Goal: Information Seeking & Learning: Learn about a topic

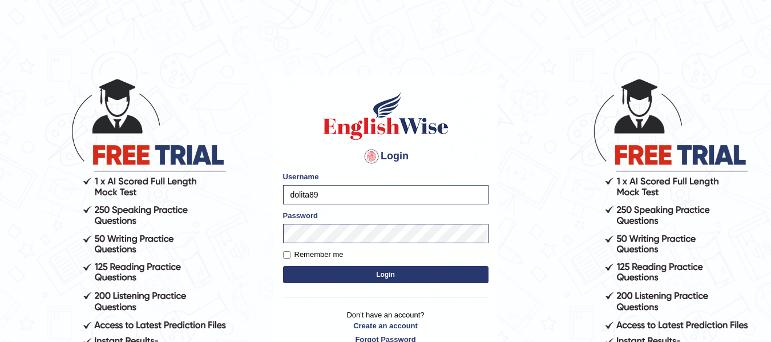
click at [335, 281] on button "Login" at bounding box center [385, 274] width 205 height 17
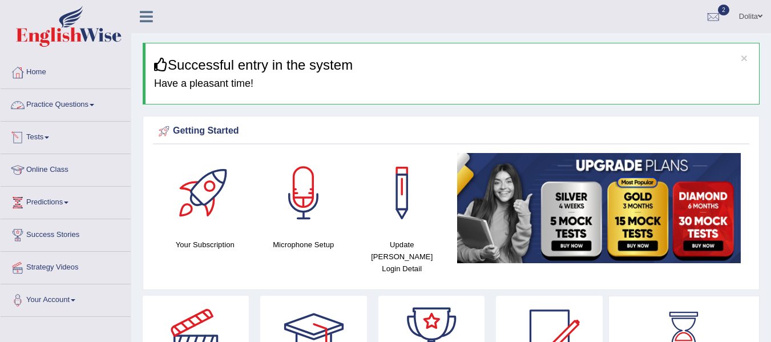
click at [98, 109] on link "Practice Questions" at bounding box center [66, 103] width 130 height 29
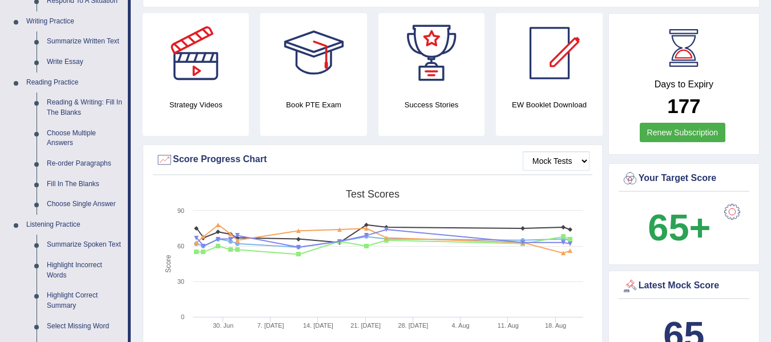
scroll to position [318, 0]
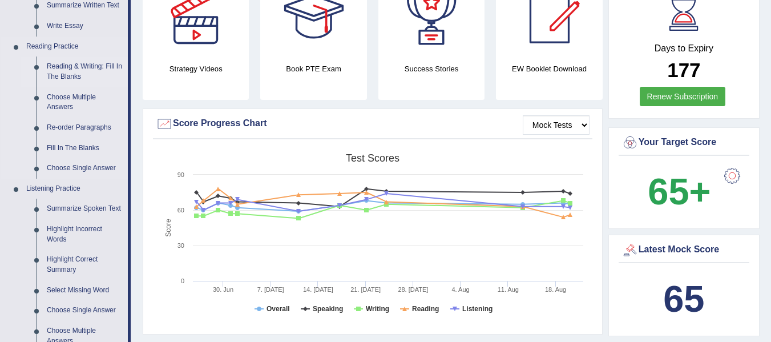
click at [87, 70] on link "Reading & Writing: Fill In The Blanks" at bounding box center [85, 71] width 86 height 30
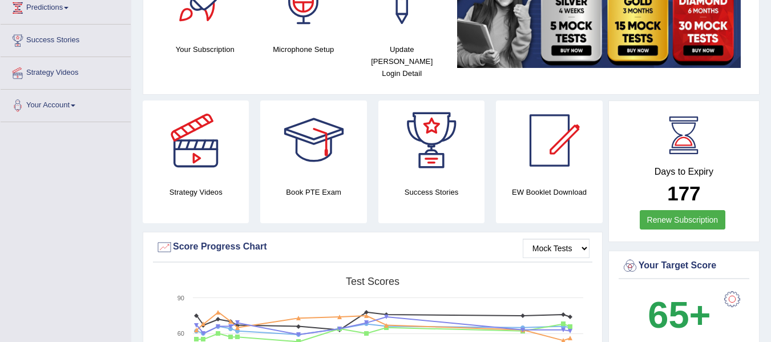
scroll to position [165, 0]
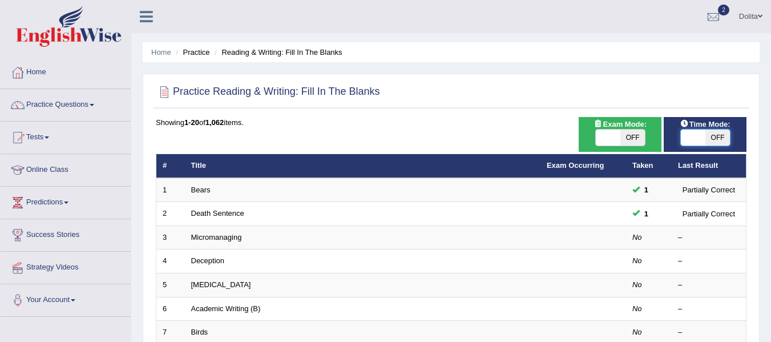
click at [686, 143] on span at bounding box center [693, 138] width 25 height 16
checkbox input "true"
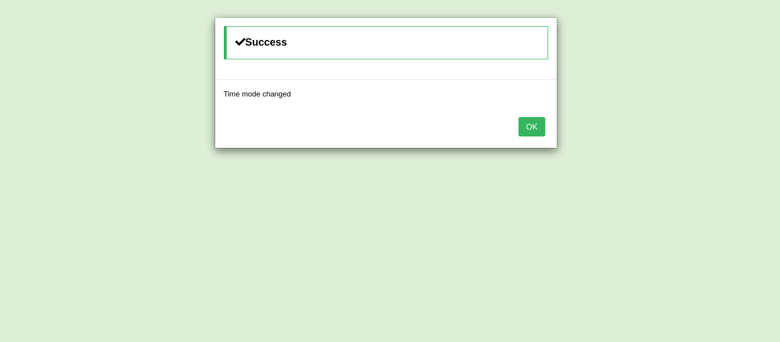
click at [538, 134] on button "OK" at bounding box center [531, 126] width 26 height 19
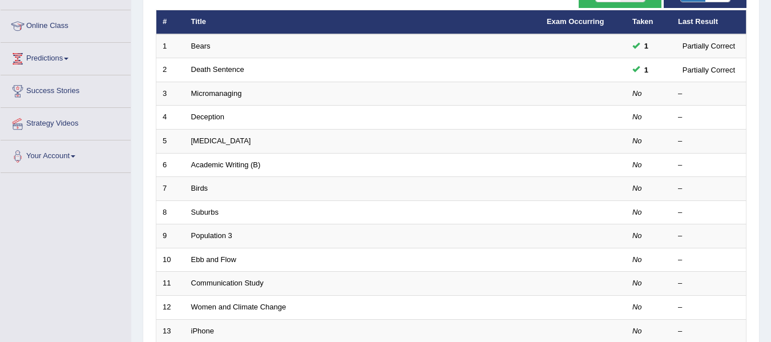
scroll to position [168, 0]
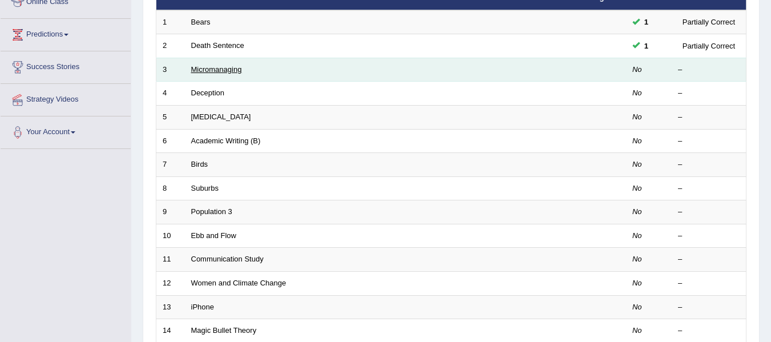
click at [228, 68] on link "Micromanaging" at bounding box center [216, 69] width 51 height 9
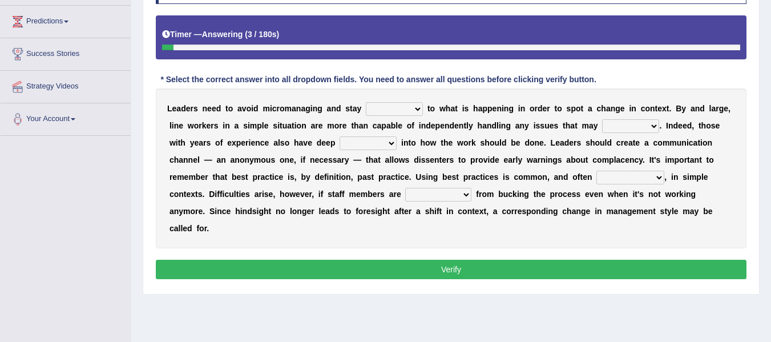
scroll to position [184, 0]
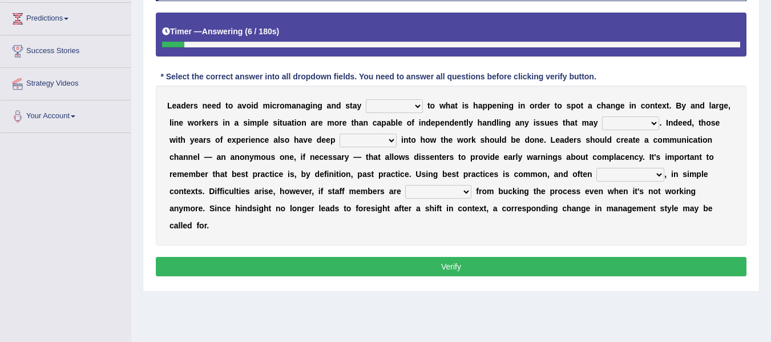
click at [414, 108] on select "complied connected precise concise" at bounding box center [394, 106] width 57 height 14
select select "complied"
click at [374, 100] on select "complied connected precise concise" at bounding box center [394, 106] width 57 height 14
click at [659, 122] on select "apprise rise encounter arise" at bounding box center [630, 123] width 57 height 14
select select "arise"
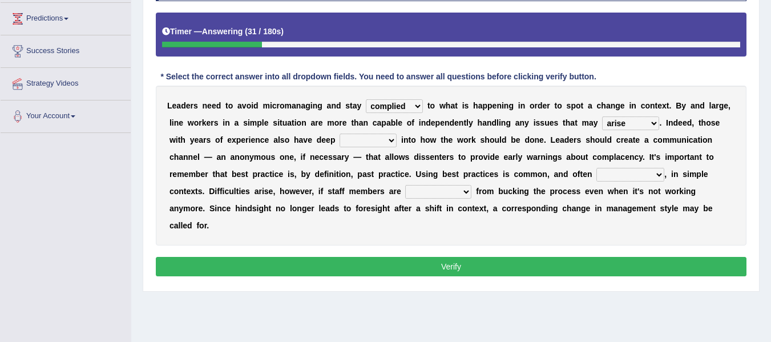
click at [649, 117] on select "apprise rise encounter arise" at bounding box center [630, 123] width 57 height 14
click at [397, 140] on select "incursion insight indignity indication" at bounding box center [368, 141] width 57 height 14
select select "insight"
click at [397, 134] on select "incursion insight indignity indication" at bounding box center [368, 141] width 57 height 14
click at [596, 181] on select "inappropriate apprehensive appropriate forbidden" at bounding box center [630, 175] width 68 height 14
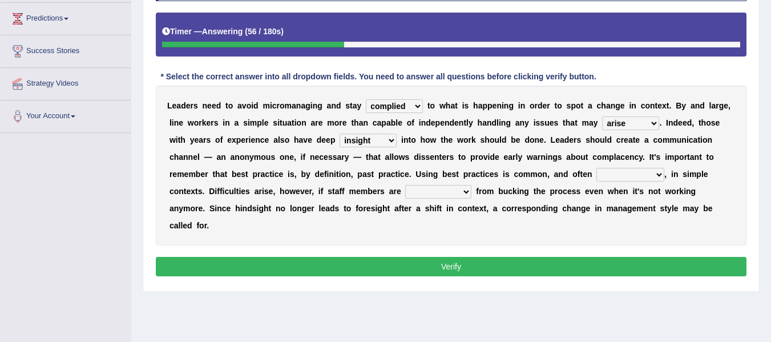
select select "appropriate"
click at [596, 181] on select "inappropriate apprehensive appropriate forbidden" at bounding box center [630, 175] width 68 height 14
click at [471, 195] on select "disarranged disinclined discouraged disintegrated" at bounding box center [438, 192] width 66 height 14
select select "discouraged"
click at [471, 185] on select "disarranged disinclined discouraged disintegrated" at bounding box center [438, 192] width 66 height 14
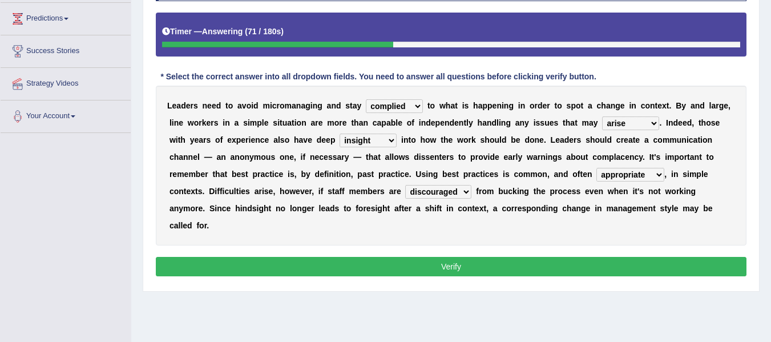
click at [480, 265] on button "Verify" at bounding box center [451, 266] width 591 height 19
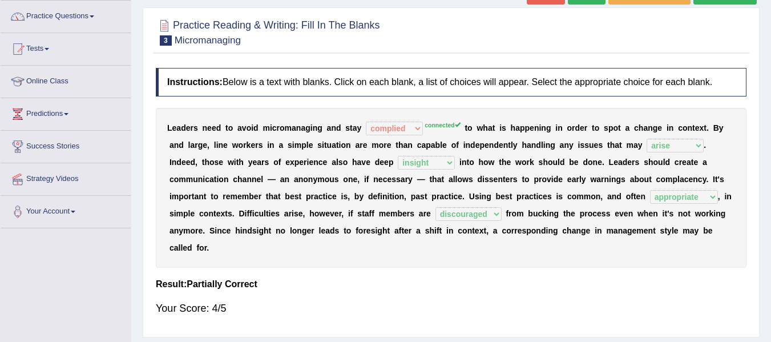
scroll to position [0, 0]
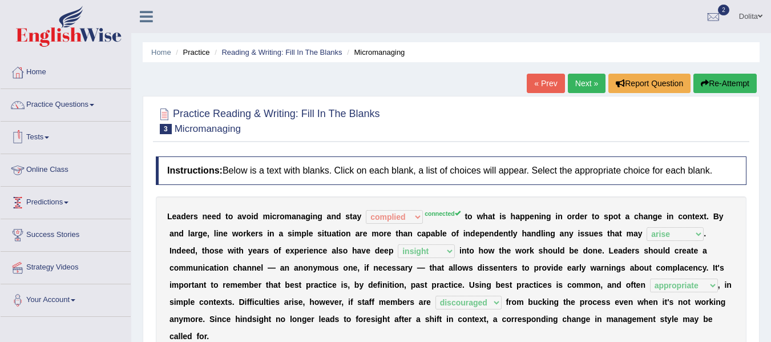
click at [57, 169] on link "Online Class" at bounding box center [66, 168] width 130 height 29
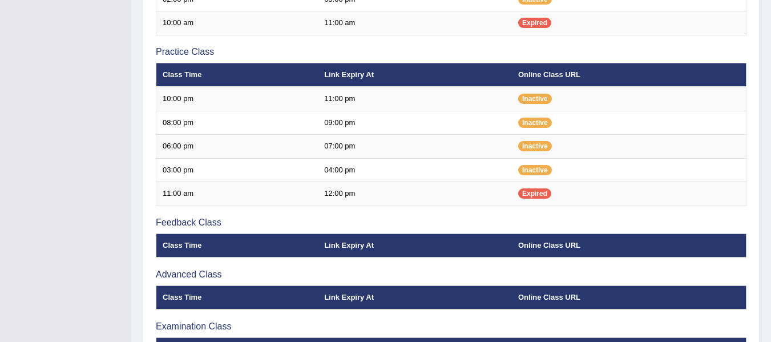
scroll to position [364, 0]
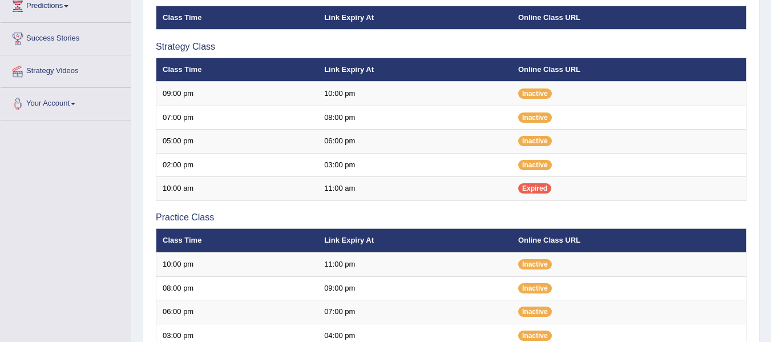
scroll to position [0, 0]
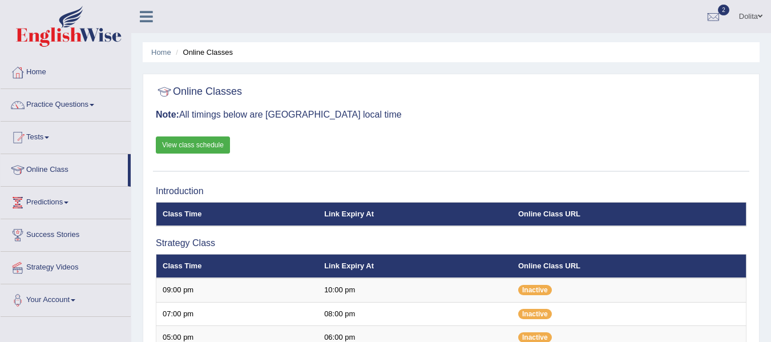
click at [200, 148] on link "View class schedule" at bounding box center [193, 144] width 74 height 17
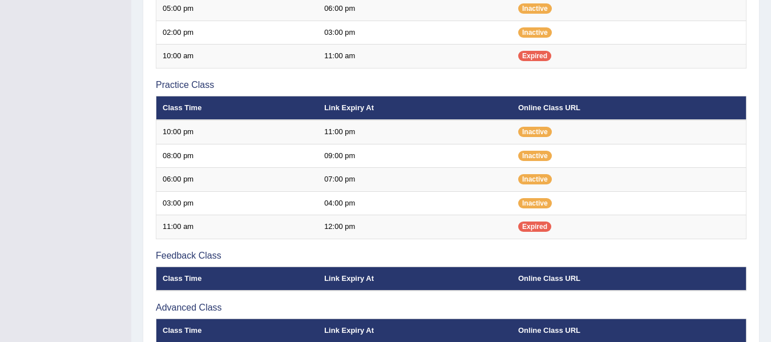
scroll to position [317, 0]
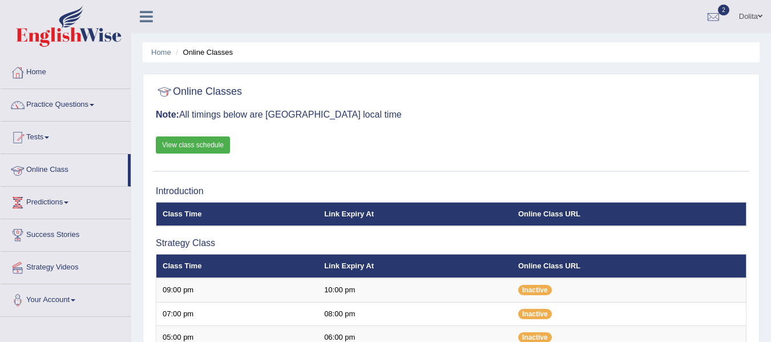
click at [59, 168] on link "Online Class" at bounding box center [64, 168] width 127 height 29
click at [35, 71] on link "Home" at bounding box center [66, 70] width 130 height 29
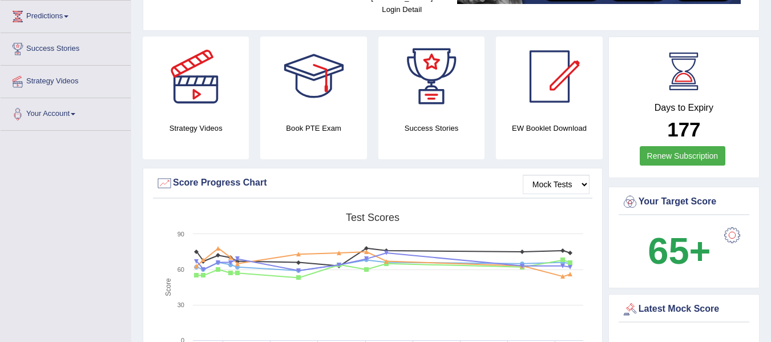
scroll to position [189, 0]
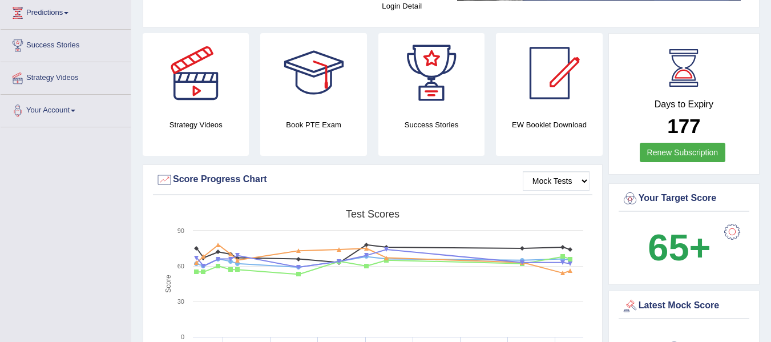
drag, startPoint x: 779, startPoint y: 47, endPoint x: 779, endPoint y: 78, distance: 31.4
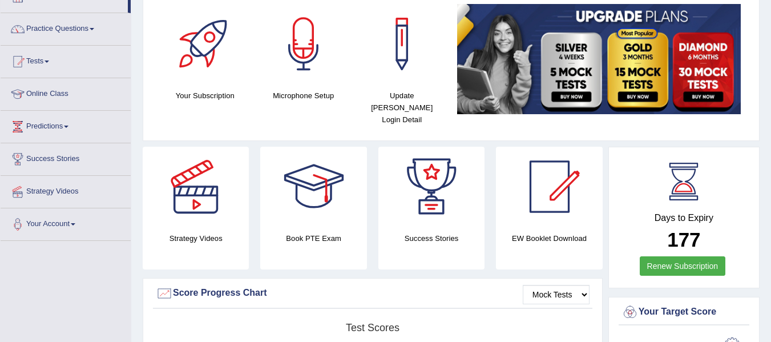
scroll to position [0, 0]
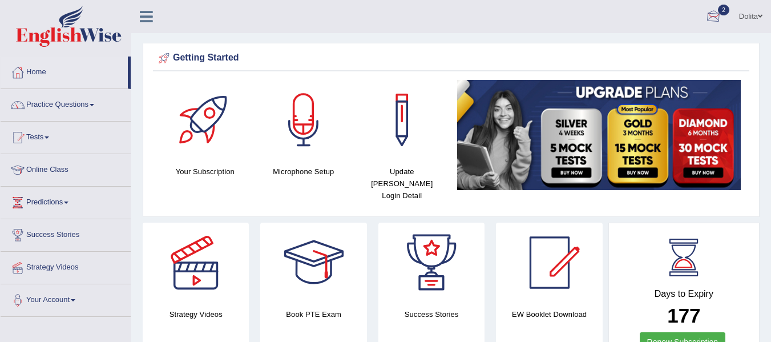
click at [714, 19] on div at bounding box center [713, 17] width 17 height 17
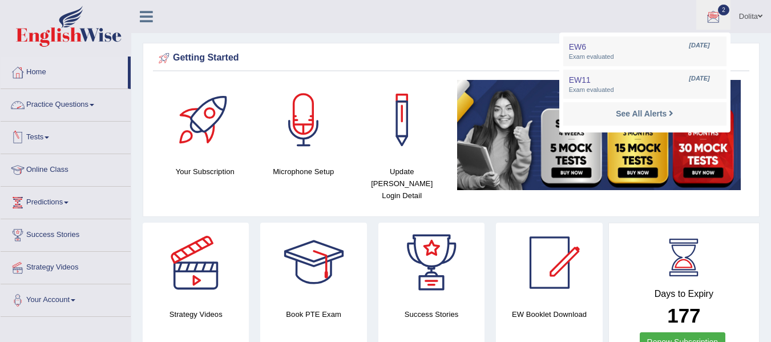
click at [103, 103] on link "Practice Questions" at bounding box center [66, 103] width 130 height 29
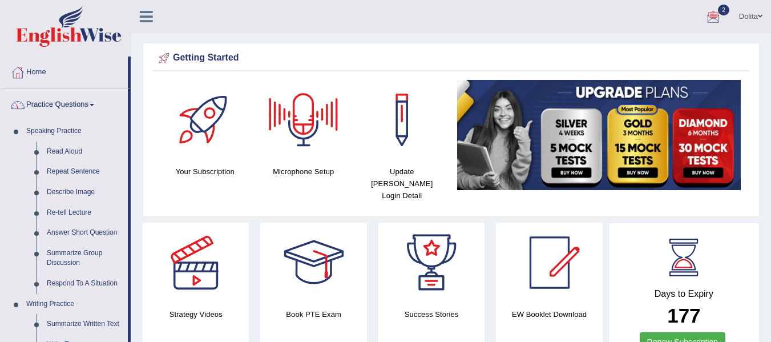
click at [94, 104] on span at bounding box center [92, 105] width 5 height 2
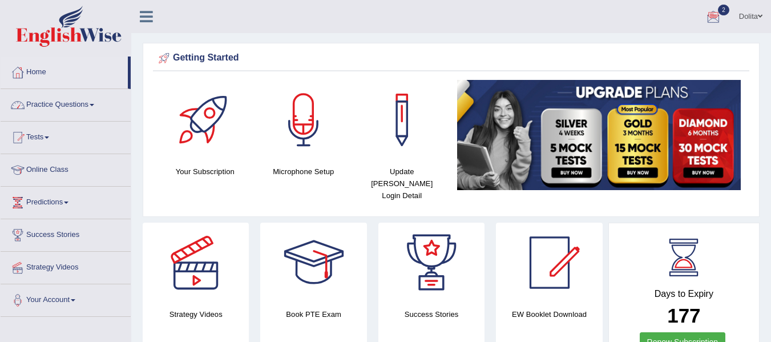
click at [98, 106] on link "Practice Questions" at bounding box center [66, 103] width 130 height 29
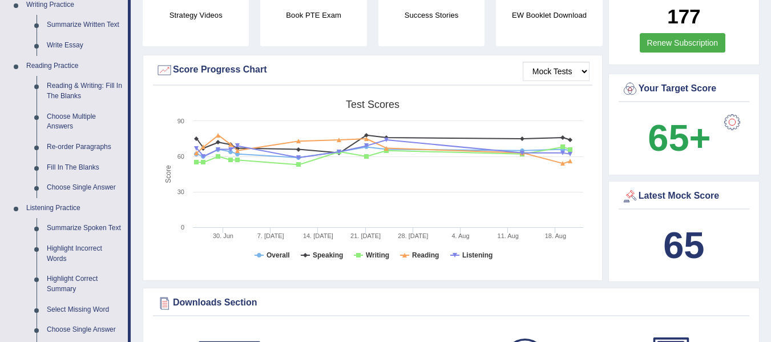
scroll to position [207, 0]
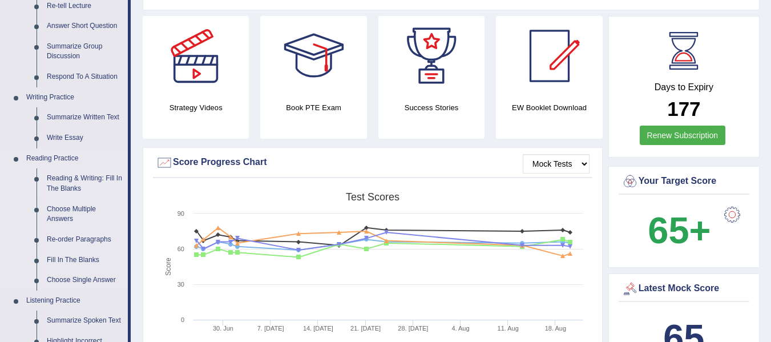
click at [74, 186] on link "Reading & Writing: Fill In The Blanks" at bounding box center [85, 183] width 86 height 30
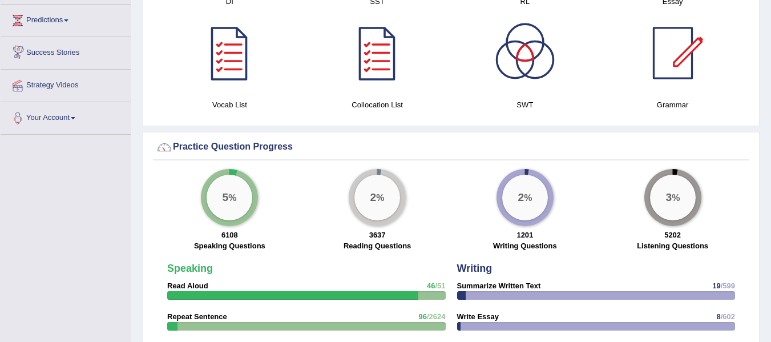
scroll to position [766, 0]
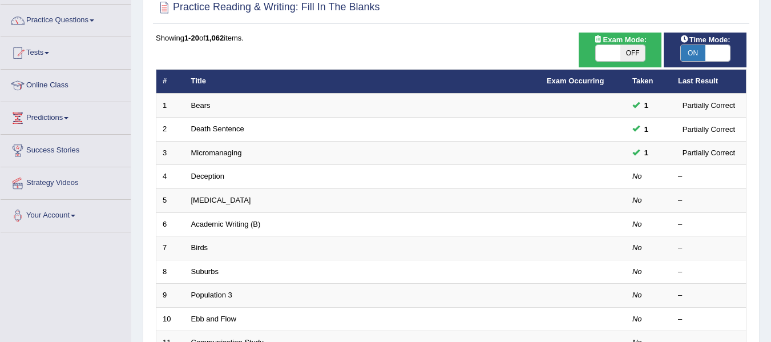
scroll to position [86, 0]
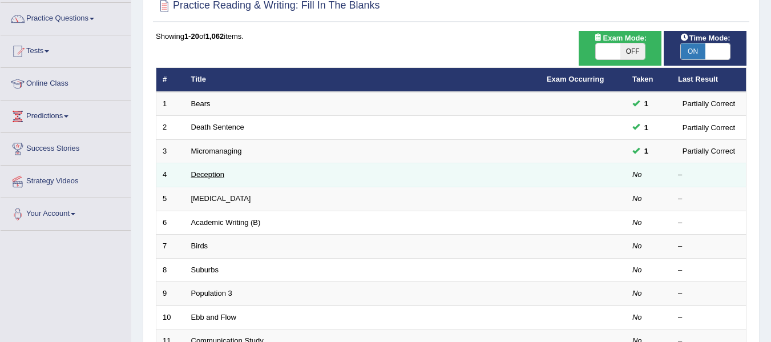
click at [211, 172] on link "Deception" at bounding box center [208, 174] width 34 height 9
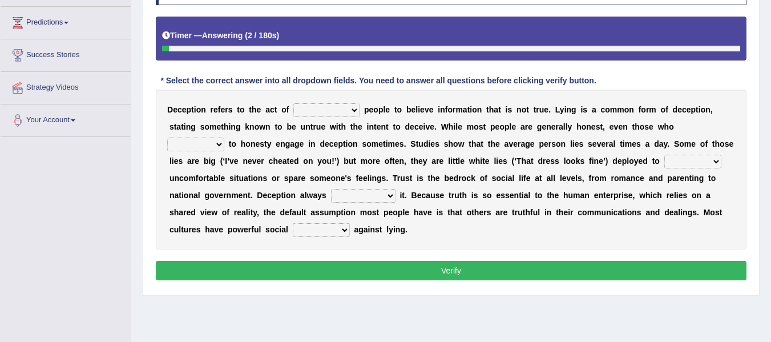
click at [356, 112] on select "discouraging forbidding detecting encouraging" at bounding box center [326, 110] width 66 height 14
select select "encouraging"
click at [301, 104] on select "discouraging forbidding detecting encouraging" at bounding box center [326, 110] width 66 height 14
click at [224, 143] on select "describe prescribe inscribe subscribe" at bounding box center [195, 145] width 57 height 14
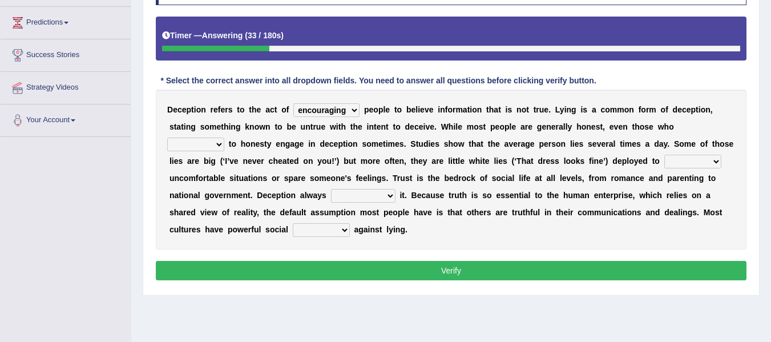
select select "describe"
click at [191, 138] on select "describe prescribe inscribe subscribe" at bounding box center [195, 145] width 57 height 14
click at [664, 168] on select "contest illuminate disguise avoid" at bounding box center [692, 162] width 57 height 14
select select "disguise"
click at [664, 168] on select "contest illuminate disguise avoid" at bounding box center [692, 162] width 57 height 14
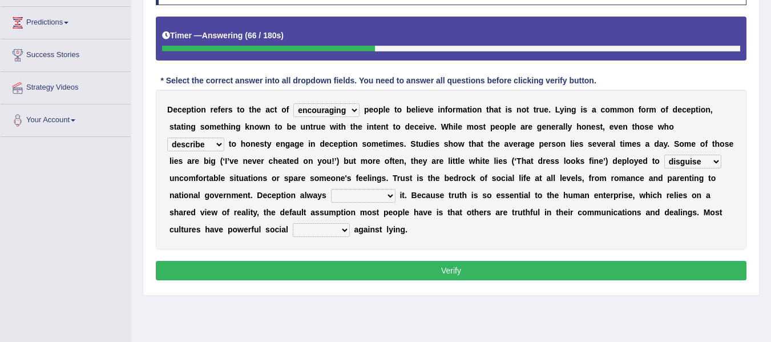
click at [395, 197] on select "undermines underscores undertakes underwrites" at bounding box center [363, 196] width 64 height 14
select select "underscores"
click at [395, 189] on select "undermines underscores undertakes underwrites" at bounding box center [363, 196] width 64 height 14
click at [350, 232] on select "ejections sanctions fractions inductions" at bounding box center [321, 230] width 57 height 14
select select "sanctions"
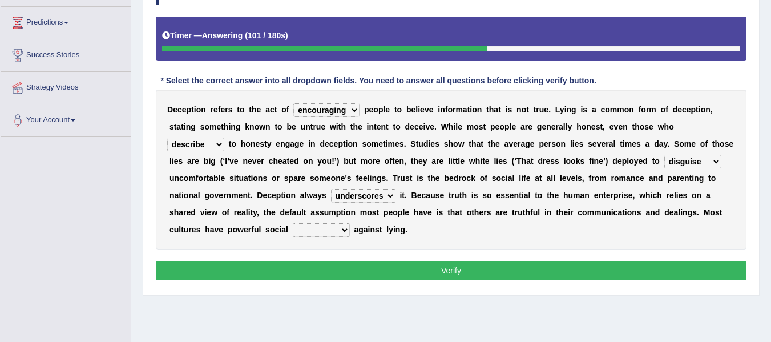
click at [350, 224] on select "ejections sanctions fractions inductions" at bounding box center [321, 230] width 57 height 14
click at [490, 269] on button "Verify" at bounding box center [451, 270] width 591 height 19
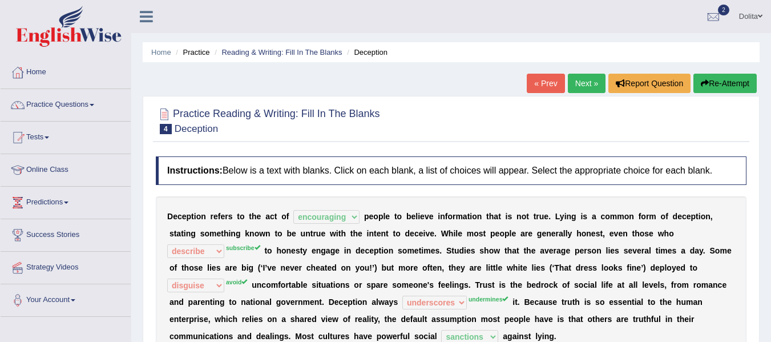
click at [579, 85] on link "Next »" at bounding box center [587, 83] width 38 height 19
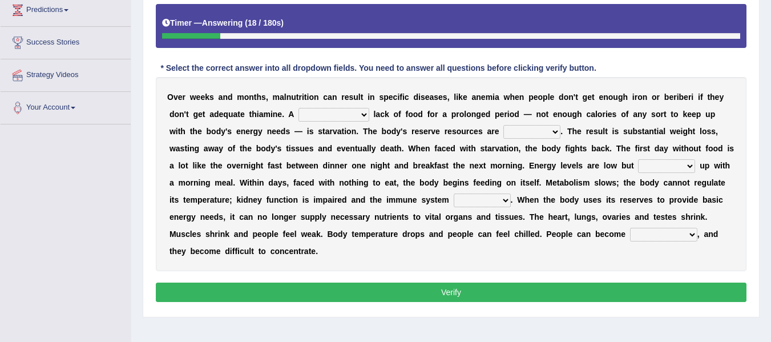
click at [369, 119] on select "severe distinguishing proper distinctive" at bounding box center [333, 115] width 71 height 14
click at [325, 108] on select "severe distinguishing proper distinctive" at bounding box center [333, 115] width 71 height 14
click at [369, 116] on select "severe distinguishing proper distinctive" at bounding box center [333, 115] width 71 height 14
click at [325, 108] on select "severe distinguishing proper distinctive" at bounding box center [333, 115] width 71 height 14
click at [369, 115] on select "severe distinguishing proper distinctive" at bounding box center [333, 115] width 71 height 14
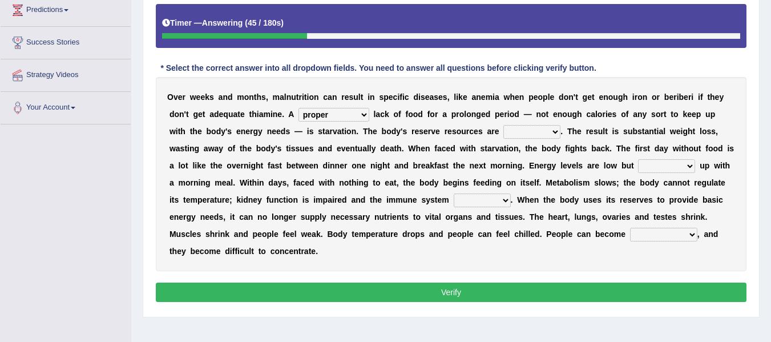
click at [325, 108] on select "severe distinguishing proper distinctive" at bounding box center [333, 115] width 71 height 14
click at [369, 112] on select "severe distinguishing proper distinctive" at bounding box center [333, 115] width 71 height 14
select select "severe"
click at [325, 108] on select "severe distinguishing proper distinctive" at bounding box center [333, 115] width 71 height 14
click at [560, 134] on select "obsoleted depleted pelleted deleted" at bounding box center [531, 132] width 57 height 14
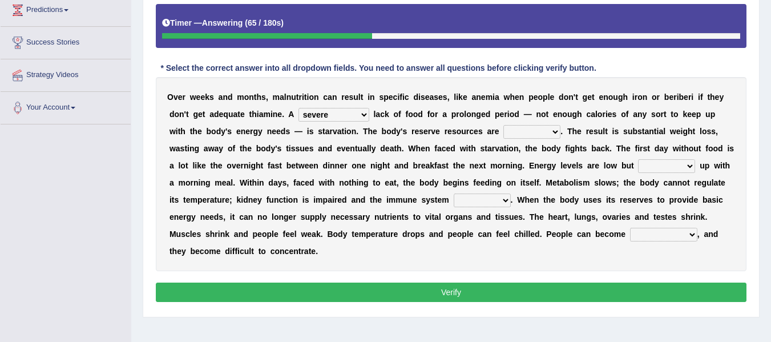
select select "depleted"
click at [560, 126] on select "obsoleted depleted pelleted deleted" at bounding box center [531, 132] width 57 height 14
click at [638, 173] on select "feed come chill pick" at bounding box center [666, 166] width 57 height 14
select select "pick"
click at [638, 173] on select "feed come chill pick" at bounding box center [666, 166] width 57 height 14
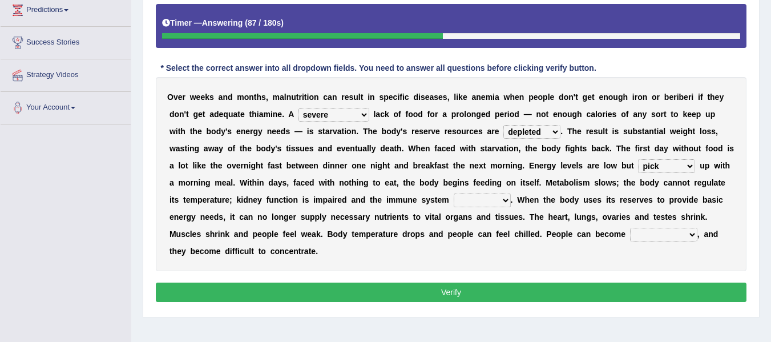
click at [638, 173] on select "feed come chill pick" at bounding box center [666, 166] width 57 height 14
click at [203, 197] on b "p" at bounding box center [199, 199] width 5 height 9
click at [511, 199] on select "deepens deafens weakens surpasses" at bounding box center [482, 200] width 57 height 14
select select "weakens"
click at [511, 194] on select "deepens deafens weakens surpasses" at bounding box center [482, 200] width 57 height 14
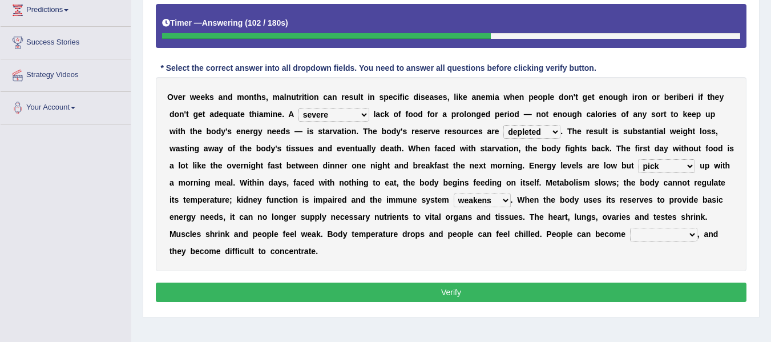
click at [630, 241] on select "irritable commutable indisputable transportable" at bounding box center [663, 235] width 67 height 14
select select "irritable"
click at [630, 241] on select "irritable commutable indisputable transportable" at bounding box center [663, 235] width 67 height 14
click at [365, 298] on button "Verify" at bounding box center [451, 291] width 591 height 19
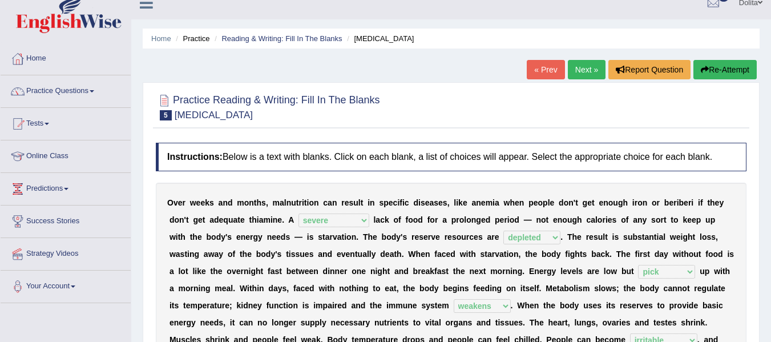
scroll to position [12, 0]
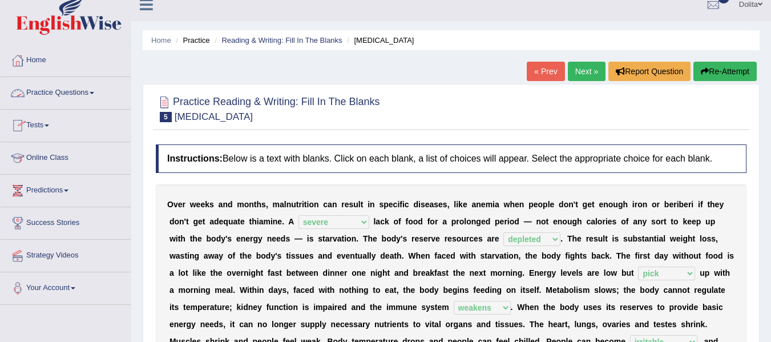
click at [98, 95] on link "Practice Questions" at bounding box center [66, 91] width 130 height 29
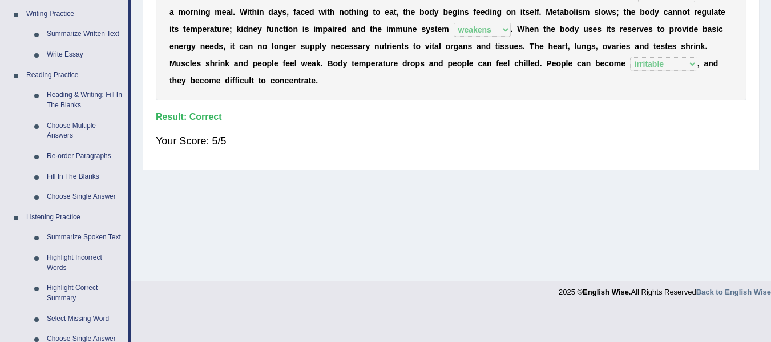
scroll to position [295, 0]
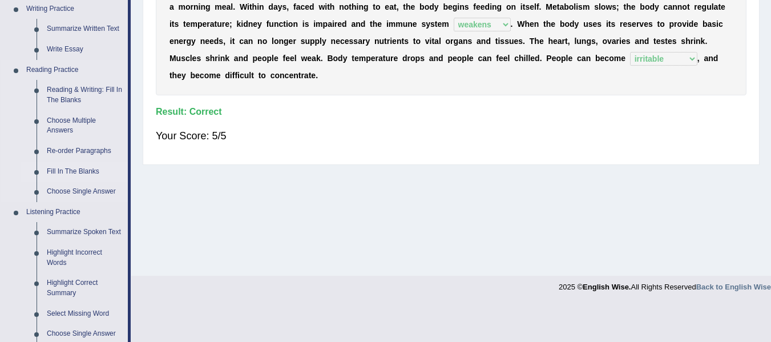
click at [79, 172] on link "Fill In The Blanks" at bounding box center [85, 171] width 86 height 21
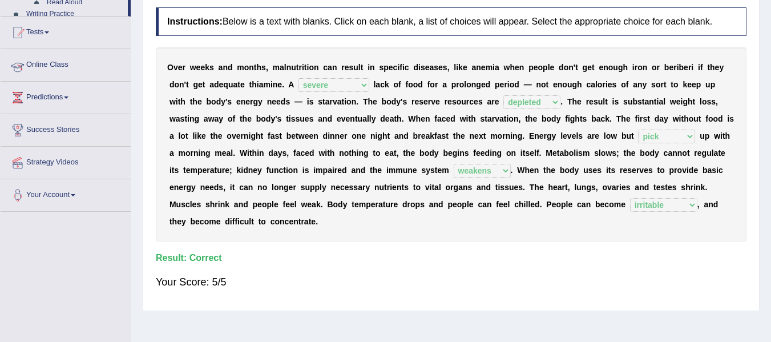
scroll to position [196, 0]
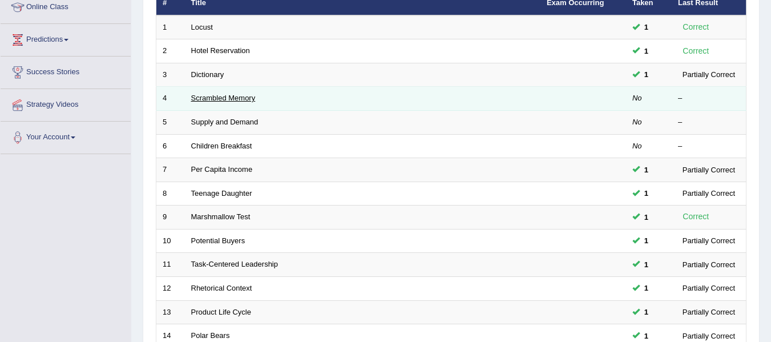
click at [238, 98] on link "Scrambled Memory" at bounding box center [223, 98] width 64 height 9
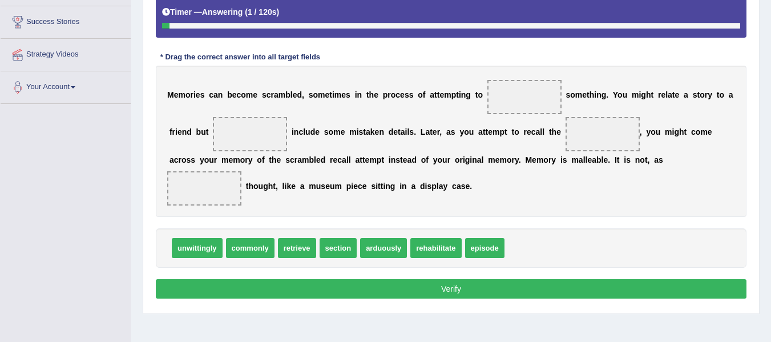
scroll to position [209, 0]
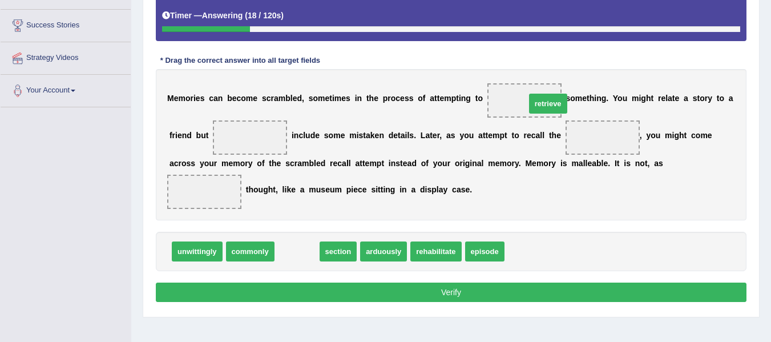
drag, startPoint x: 297, startPoint y: 252, endPoint x: 548, endPoint y: 104, distance: 291.4
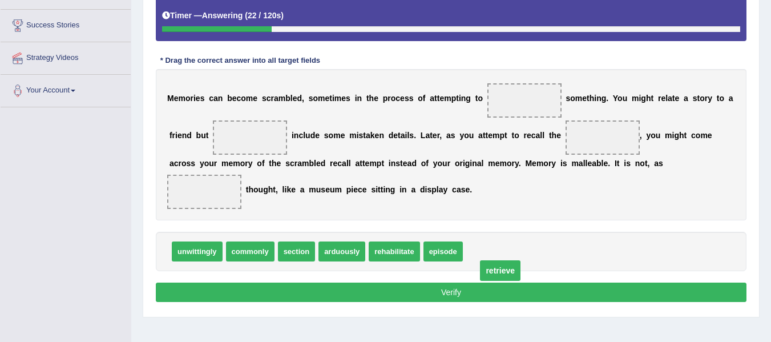
drag, startPoint x: 539, startPoint y: 102, endPoint x: 514, endPoint y: 270, distance: 170.1
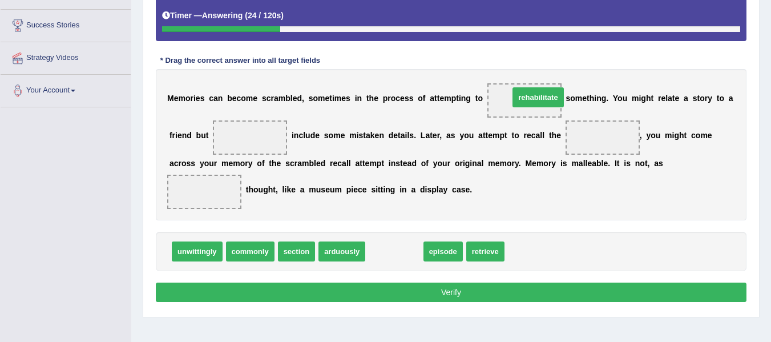
drag, startPoint x: 395, startPoint y: 253, endPoint x: 543, endPoint y: 95, distance: 216.0
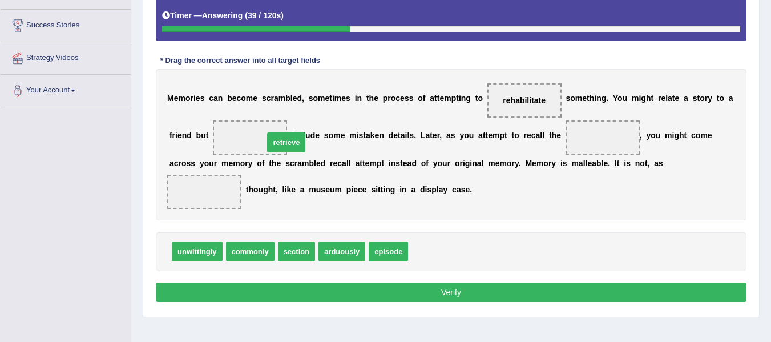
drag, startPoint x: 424, startPoint y: 249, endPoint x: 280, endPoint y: 141, distance: 180.2
drag, startPoint x: 270, startPoint y: 136, endPoint x: 464, endPoint y: 243, distance: 220.9
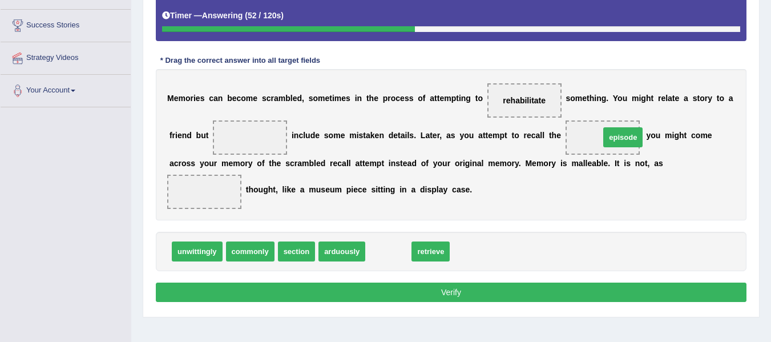
drag, startPoint x: 392, startPoint y: 255, endPoint x: 627, endPoint y: 141, distance: 260.8
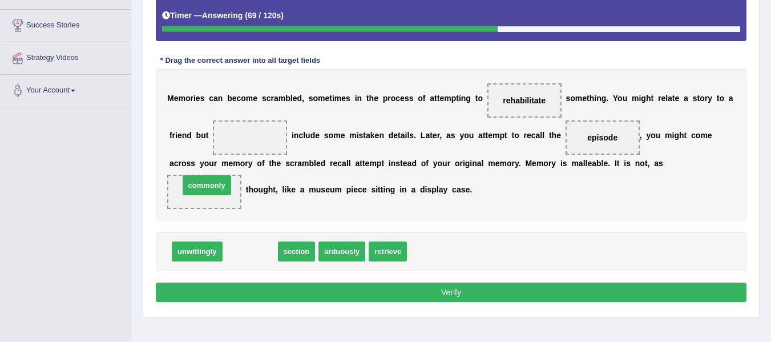
drag, startPoint x: 259, startPoint y: 253, endPoint x: 216, endPoint y: 187, distance: 79.1
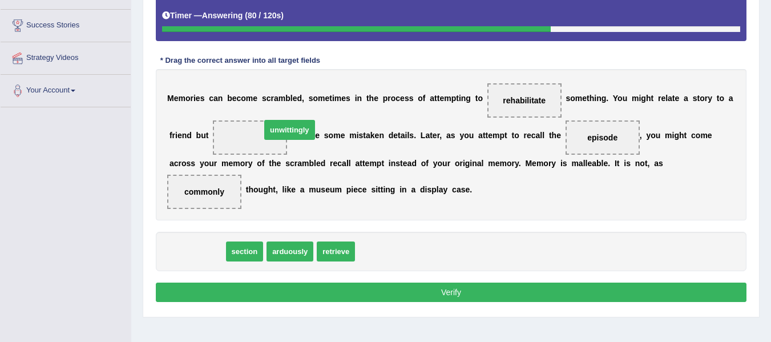
drag, startPoint x: 201, startPoint y: 253, endPoint x: 292, endPoint y: 135, distance: 149.4
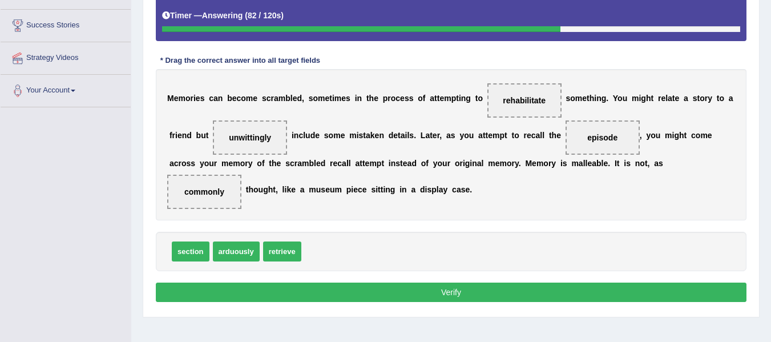
click at [373, 293] on button "Verify" at bounding box center [451, 291] width 591 height 19
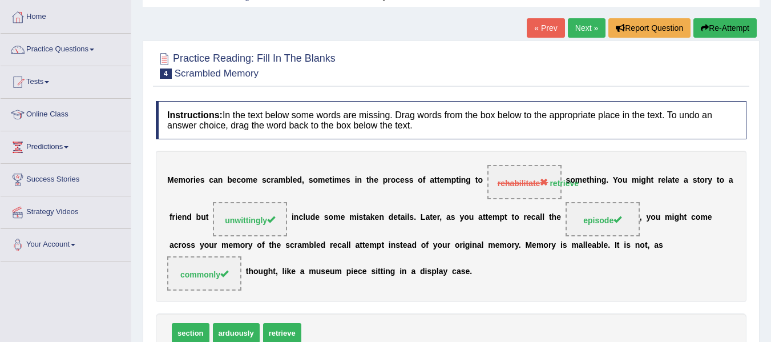
scroll to position [47, 0]
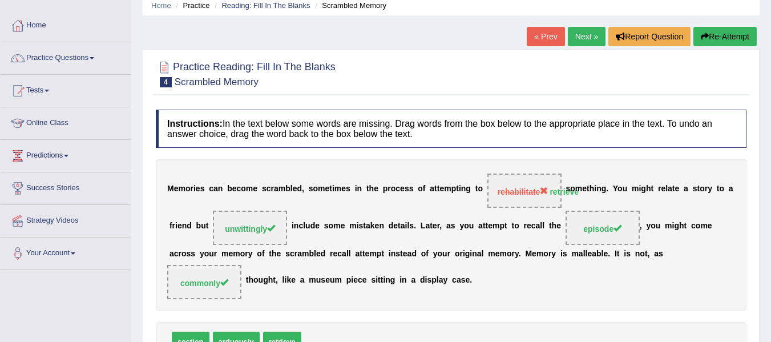
click at [584, 38] on link "Next »" at bounding box center [587, 36] width 38 height 19
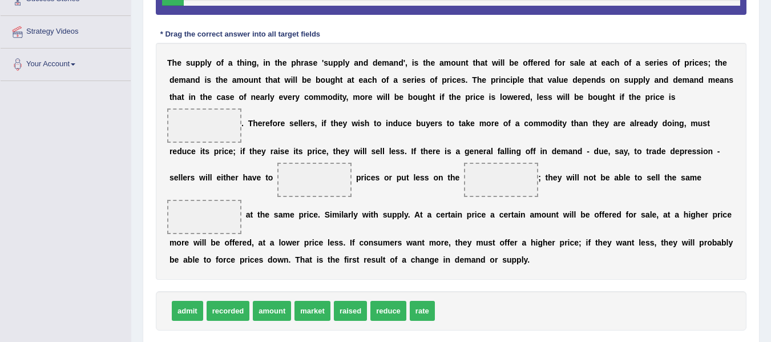
scroll to position [237, 0]
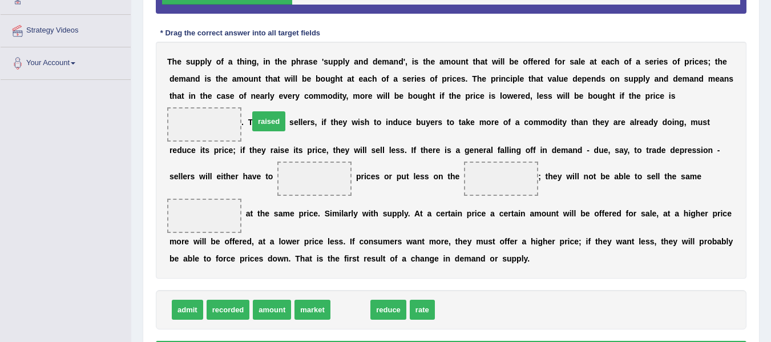
drag, startPoint x: 364, startPoint y: 312, endPoint x: 281, endPoint y: 123, distance: 205.5
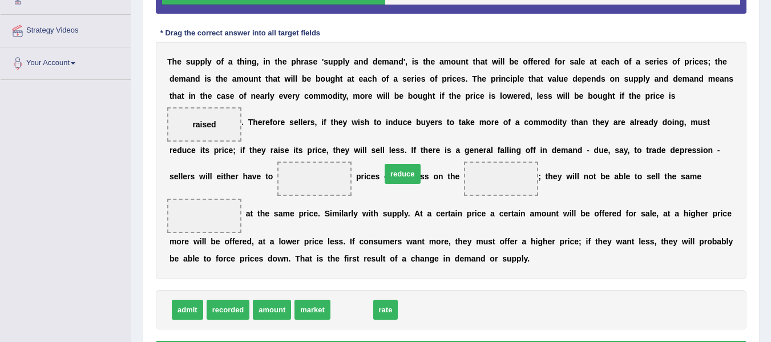
drag, startPoint x: 358, startPoint y: 312, endPoint x: 409, endPoint y: 176, distance: 145.0
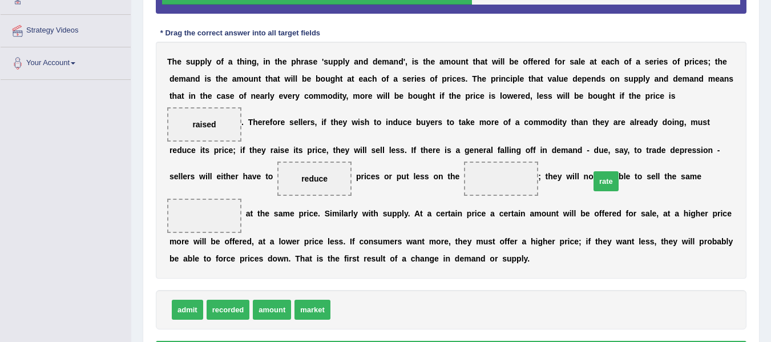
drag, startPoint x: 347, startPoint y: 308, endPoint x: 607, endPoint y: 179, distance: 290.4
drag, startPoint x: 599, startPoint y: 180, endPoint x: 357, endPoint y: 302, distance: 271.0
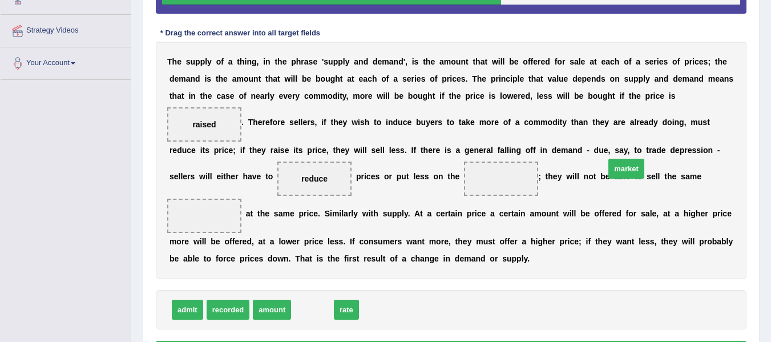
drag, startPoint x: 308, startPoint y: 310, endPoint x: 615, endPoint y: 173, distance: 335.6
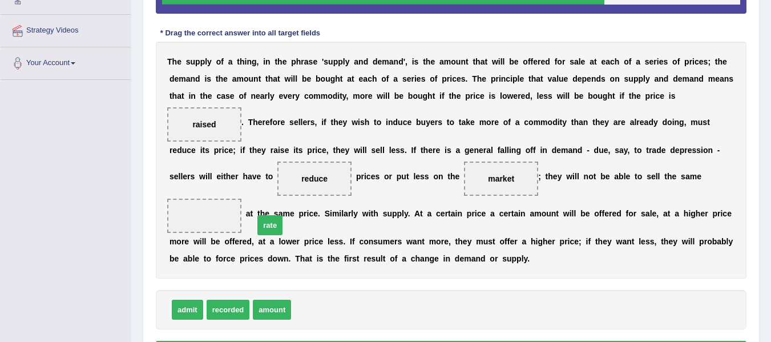
drag, startPoint x: 320, startPoint y: 312, endPoint x: 289, endPoint y: 217, distance: 99.6
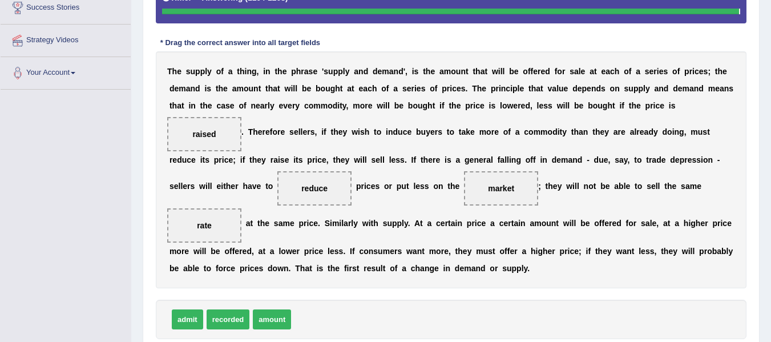
scroll to position [226, 0]
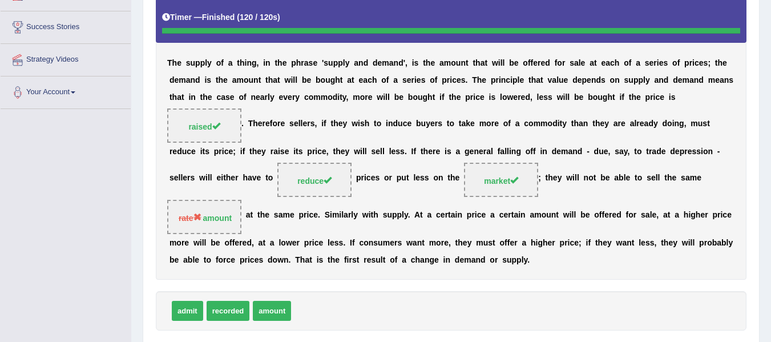
drag, startPoint x: 776, startPoint y: 216, endPoint x: 779, endPoint y: 203, distance: 14.0
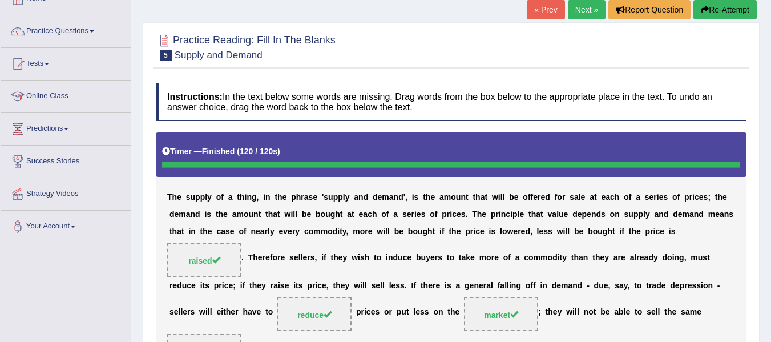
scroll to position [44, 0]
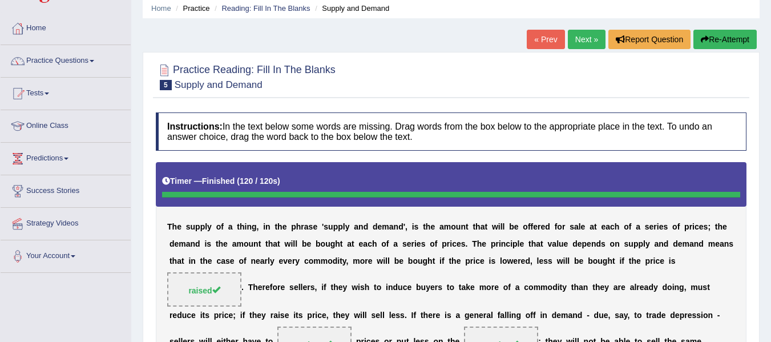
click at [585, 40] on link "Next »" at bounding box center [587, 39] width 38 height 19
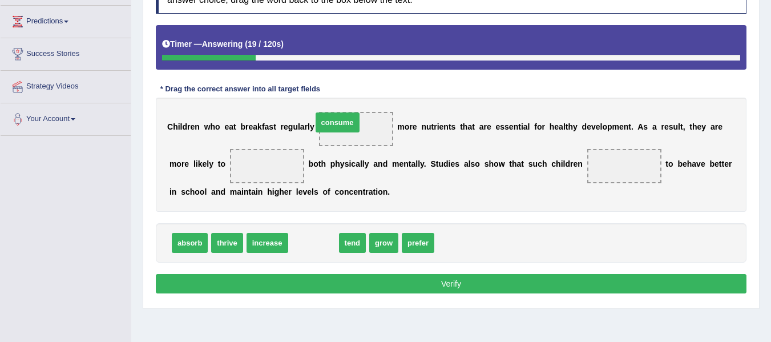
drag, startPoint x: 311, startPoint y: 244, endPoint x: 335, endPoint y: 123, distance: 122.8
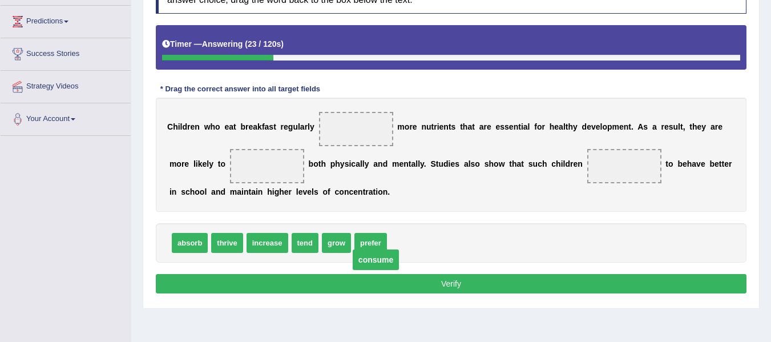
drag, startPoint x: 371, startPoint y: 130, endPoint x: 395, endPoint y: 259, distance: 131.1
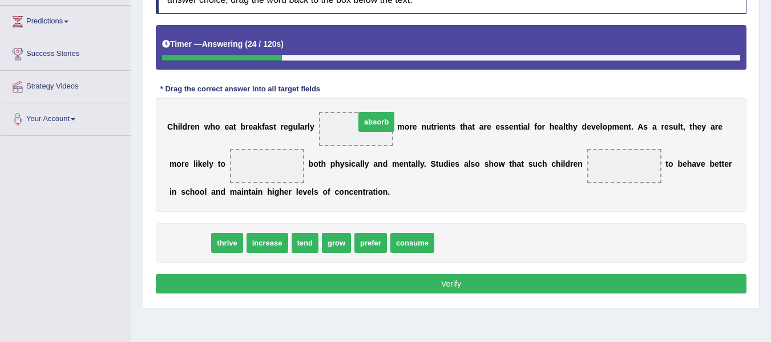
drag, startPoint x: 189, startPoint y: 240, endPoint x: 375, endPoint y: 119, distance: 222.4
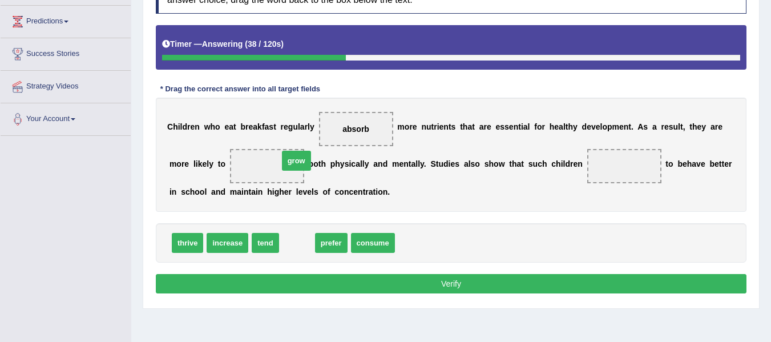
drag, startPoint x: 301, startPoint y: 245, endPoint x: 300, endPoint y: 162, distance: 83.3
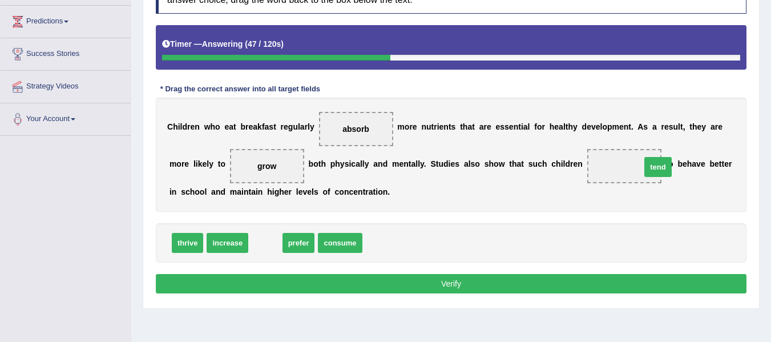
drag, startPoint x: 260, startPoint y: 241, endPoint x: 653, endPoint y: 165, distance: 399.9
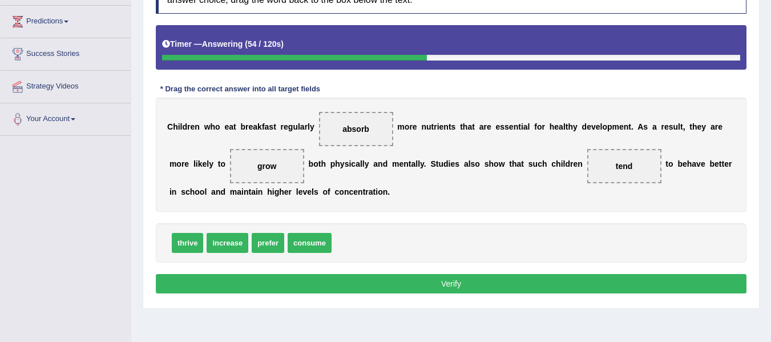
click at [426, 288] on button "Verify" at bounding box center [451, 283] width 591 height 19
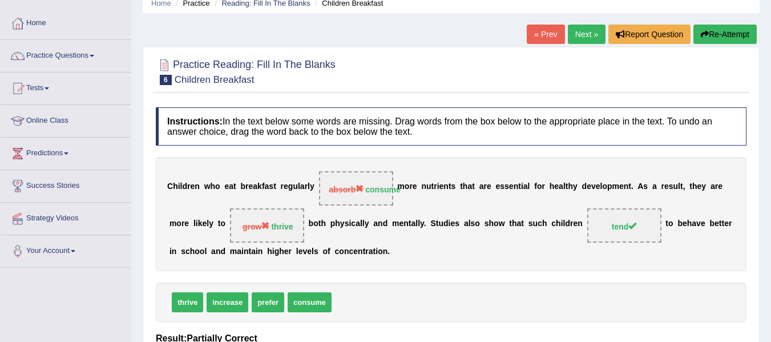
scroll to position [31, 0]
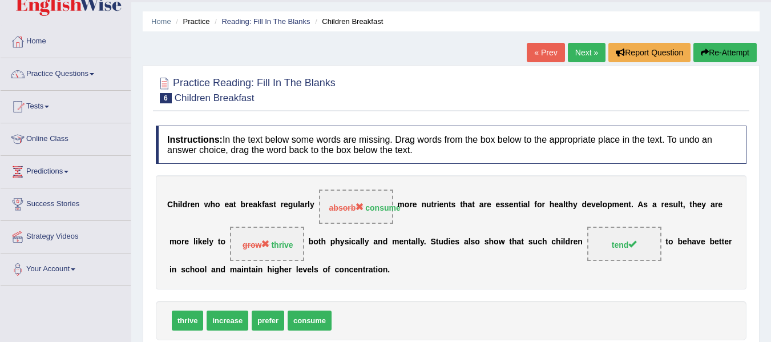
click at [575, 54] on link "Next »" at bounding box center [587, 52] width 38 height 19
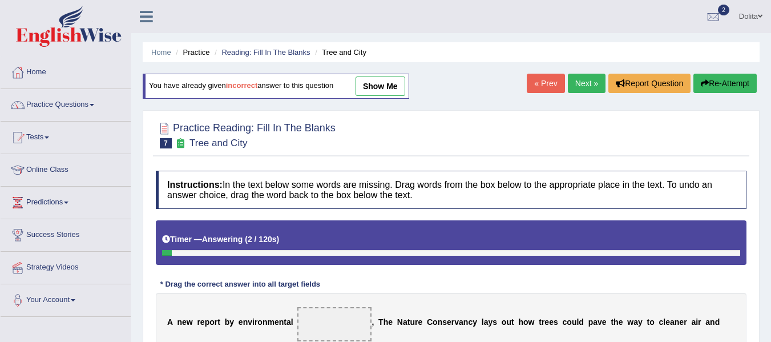
click at [574, 78] on link "Next »" at bounding box center [587, 83] width 38 height 19
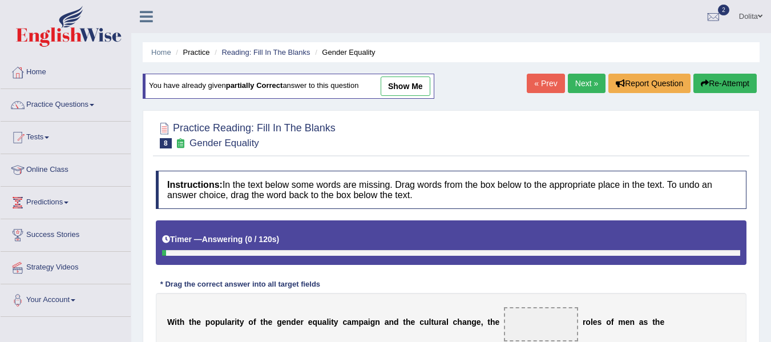
click at [577, 80] on link "Next »" at bounding box center [587, 83] width 38 height 19
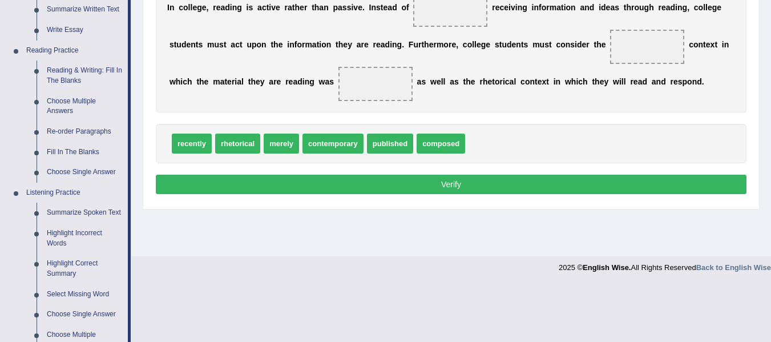
scroll to position [312, 0]
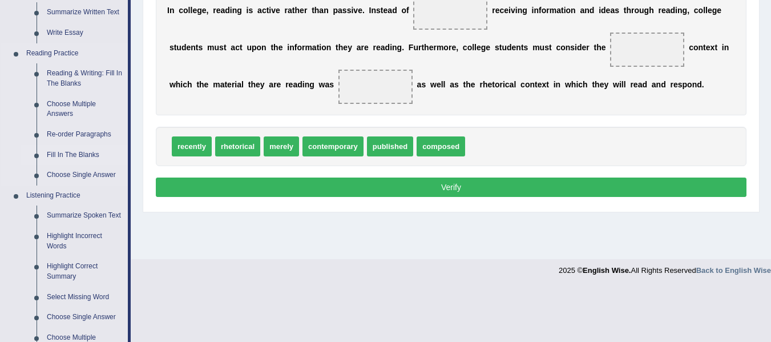
click at [88, 150] on link "Fill In The Blanks" at bounding box center [85, 155] width 86 height 21
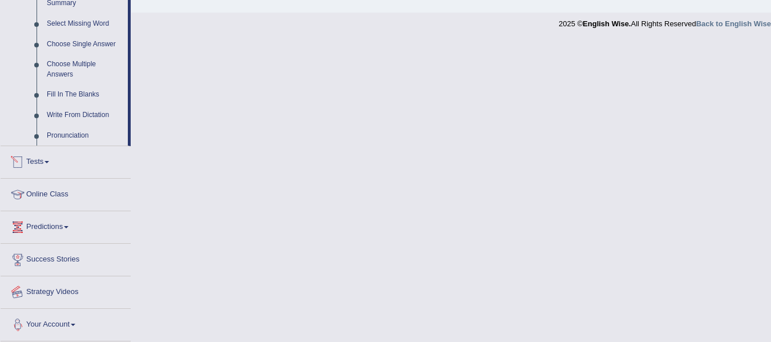
scroll to position [541, 0]
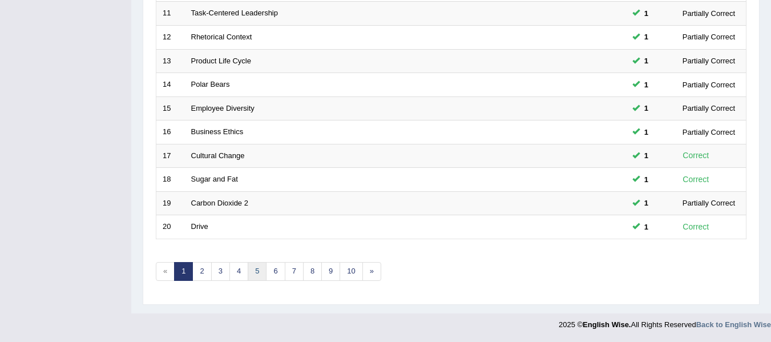
click at [253, 273] on link "5" at bounding box center [257, 271] width 19 height 19
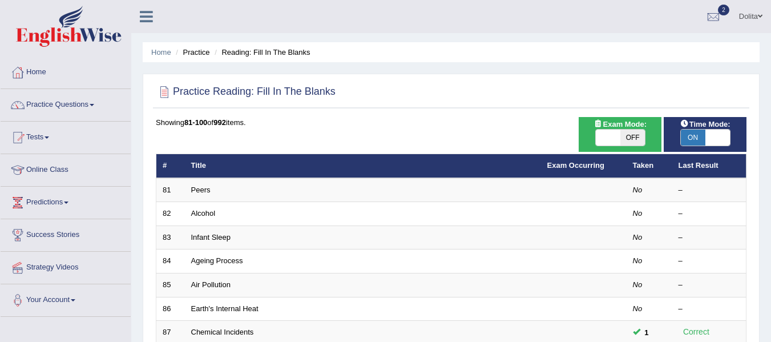
click at [770, 139] on html "Toggle navigation Home Practice Questions Speaking Practice Read Aloud Repeat S…" at bounding box center [385, 171] width 771 height 342
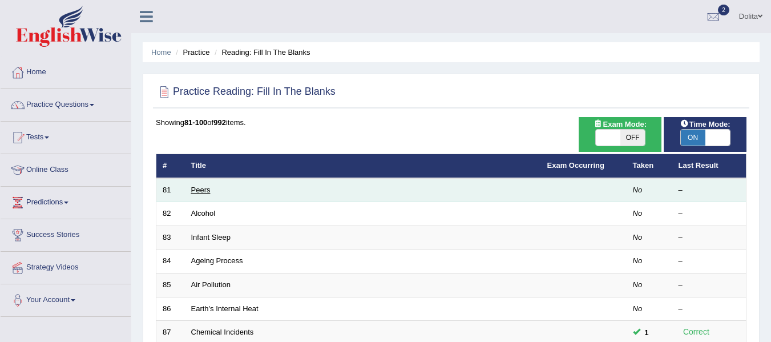
click at [204, 191] on link "Peers" at bounding box center [200, 189] width 19 height 9
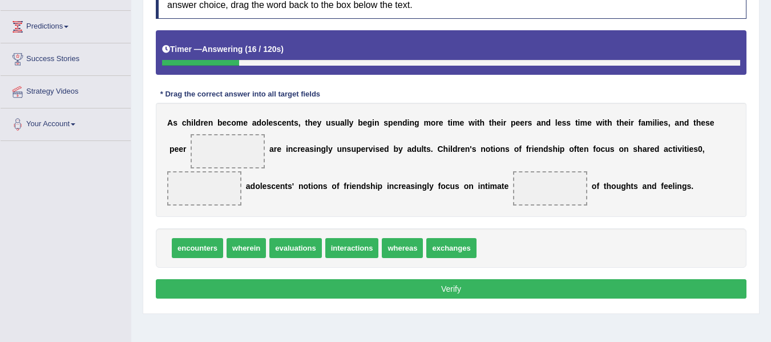
click at [207, 258] on span "encounters" at bounding box center [197, 248] width 51 height 20
drag, startPoint x: 207, startPoint y: 271, endPoint x: 284, endPoint y: 159, distance: 135.8
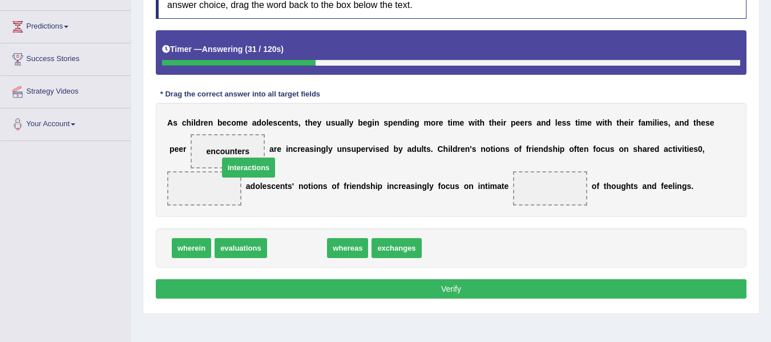
drag, startPoint x: 316, startPoint y: 267, endPoint x: 268, endPoint y: 188, distance: 93.0
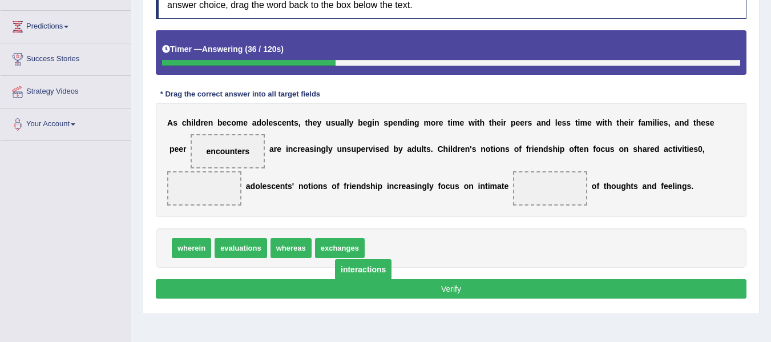
drag, startPoint x: 257, startPoint y: 185, endPoint x: 415, endPoint y: 266, distance: 177.1
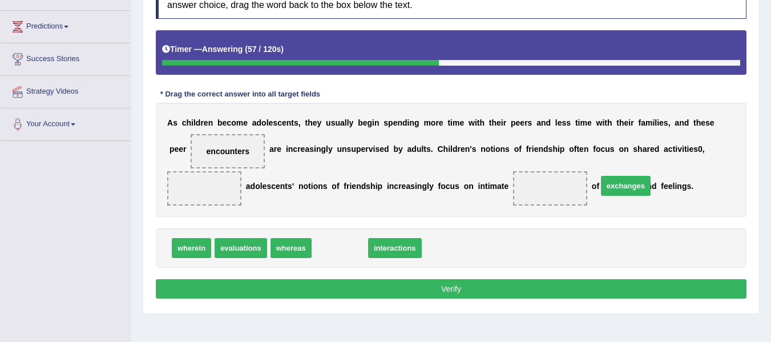
drag, startPoint x: 347, startPoint y: 266, endPoint x: 630, endPoint y: 199, distance: 290.9
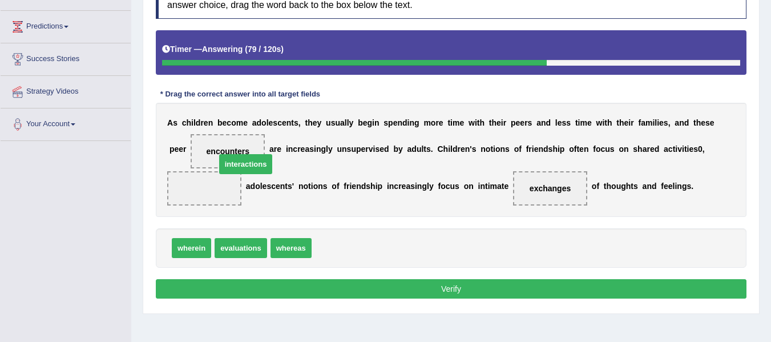
drag, startPoint x: 351, startPoint y: 268, endPoint x: 255, endPoint y: 184, distance: 127.4
drag, startPoint x: 255, startPoint y: 184, endPoint x: 361, endPoint y: 265, distance: 133.9
click at [361, 265] on div "Instructions: In the text below some words are missing. Drag words from the box…" at bounding box center [451, 141] width 596 height 333
click at [452, 298] on button "Verify" at bounding box center [451, 288] width 591 height 19
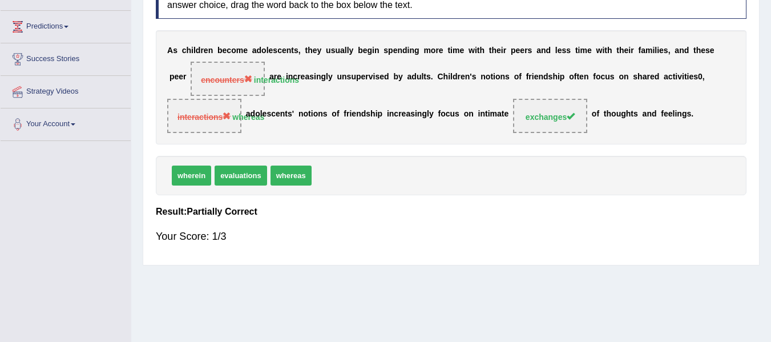
scroll to position [2, 0]
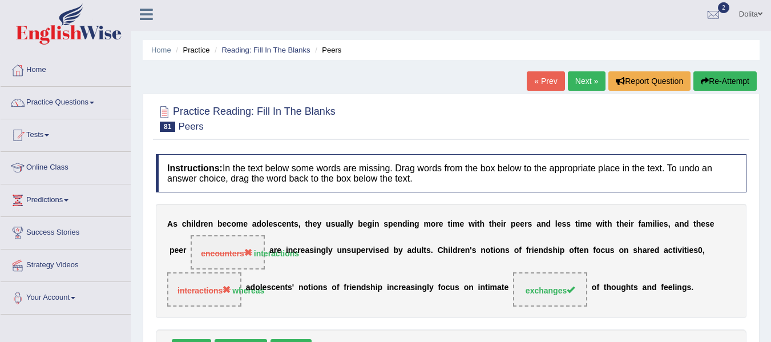
click at [580, 84] on link "Next »" at bounding box center [587, 80] width 38 height 19
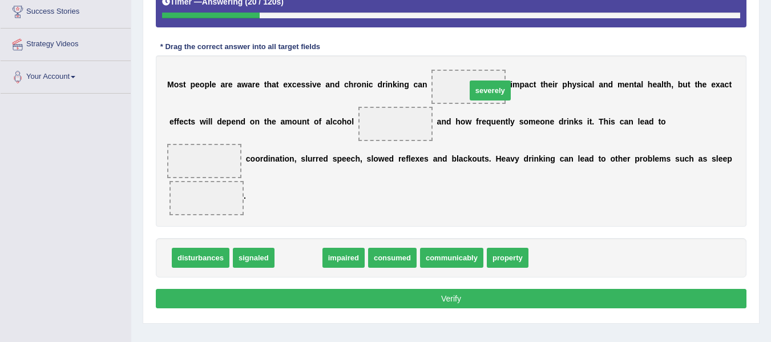
drag, startPoint x: 304, startPoint y: 263, endPoint x: 496, endPoint y: 96, distance: 254.4
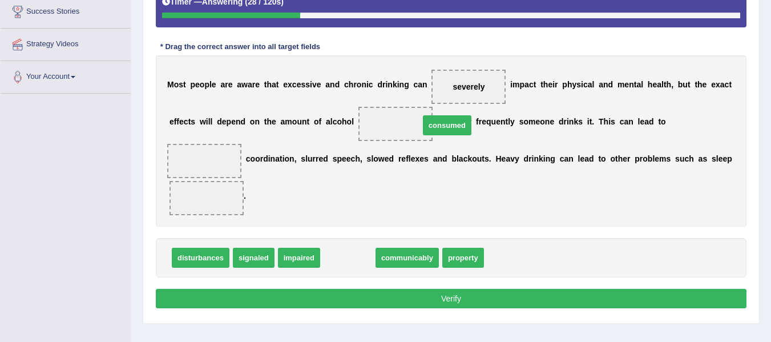
drag, startPoint x: 350, startPoint y: 260, endPoint x: 447, endPoint y: 125, distance: 166.0
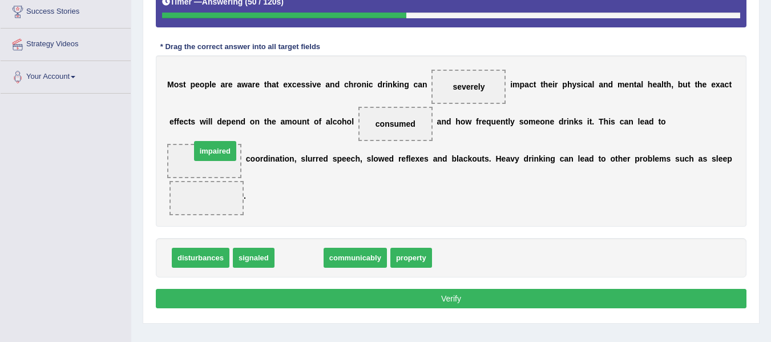
drag, startPoint x: 305, startPoint y: 259, endPoint x: 219, endPoint y: 163, distance: 128.9
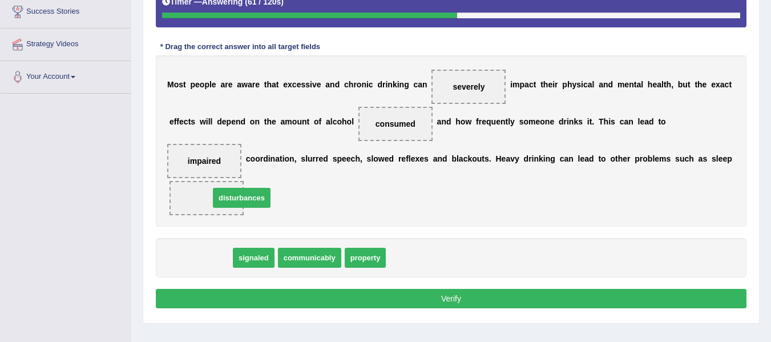
drag, startPoint x: 201, startPoint y: 258, endPoint x: 243, endPoint y: 198, distance: 72.7
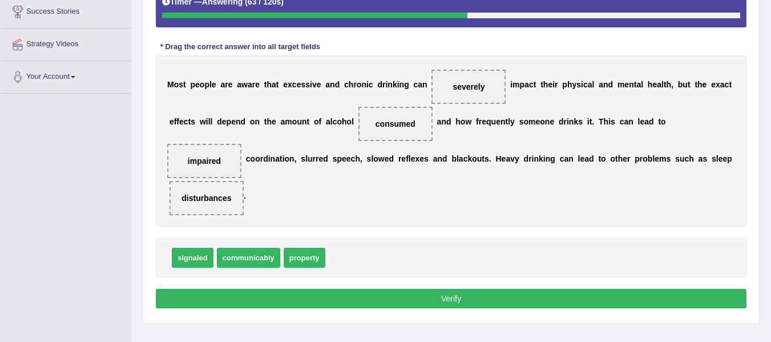
click at [390, 293] on button "Verify" at bounding box center [451, 298] width 591 height 19
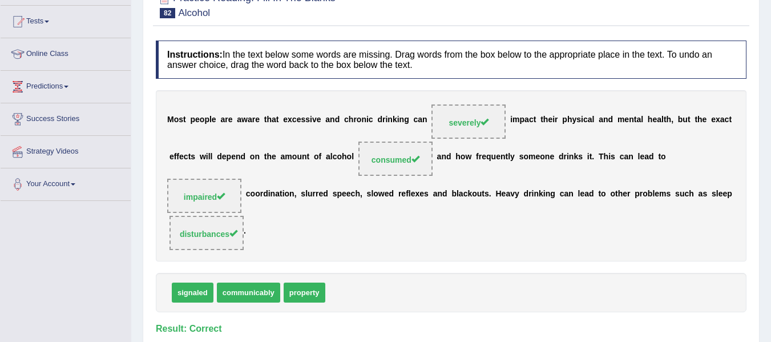
scroll to position [38, 0]
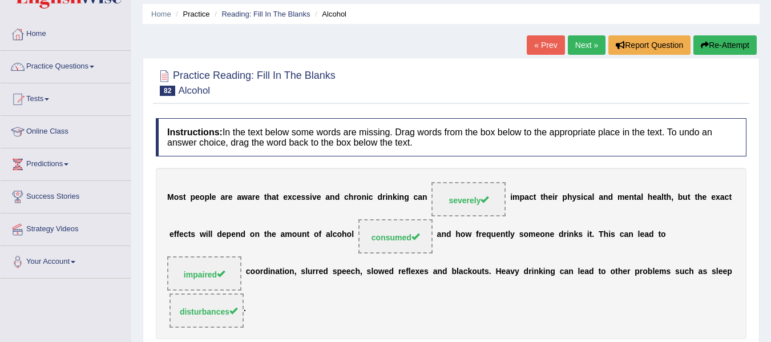
click at [582, 48] on link "Next »" at bounding box center [587, 44] width 38 height 19
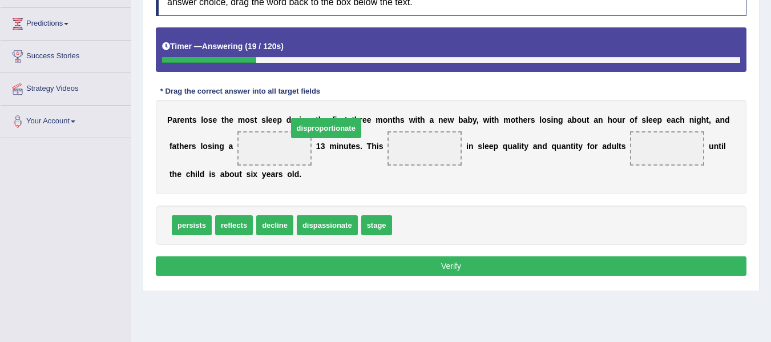
drag, startPoint x: 439, startPoint y: 247, endPoint x: 335, endPoint y: 150, distance: 142.5
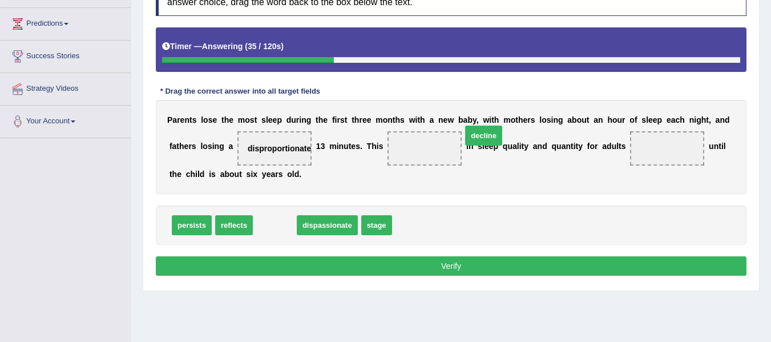
drag, startPoint x: 269, startPoint y: 240, endPoint x: 476, endPoint y: 146, distance: 227.0
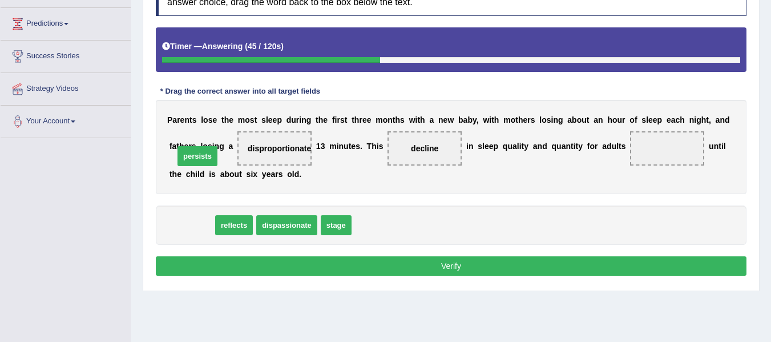
drag, startPoint x: 192, startPoint y: 245, endPoint x: 196, endPoint y: 184, distance: 60.6
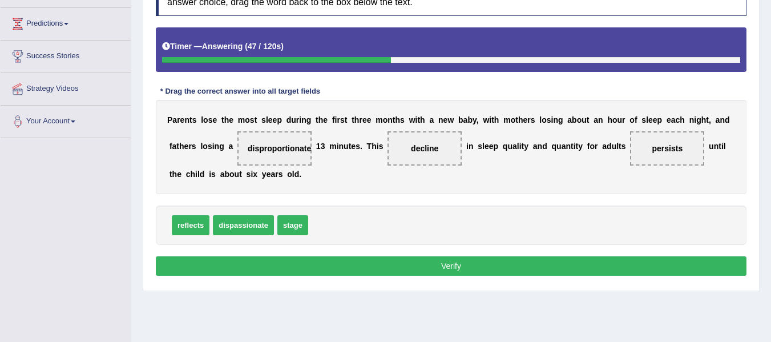
click at [391, 276] on button "Verify" at bounding box center [451, 265] width 591 height 19
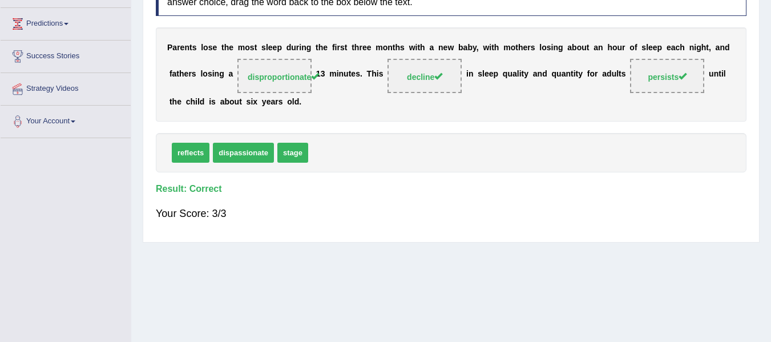
scroll to position [22, 0]
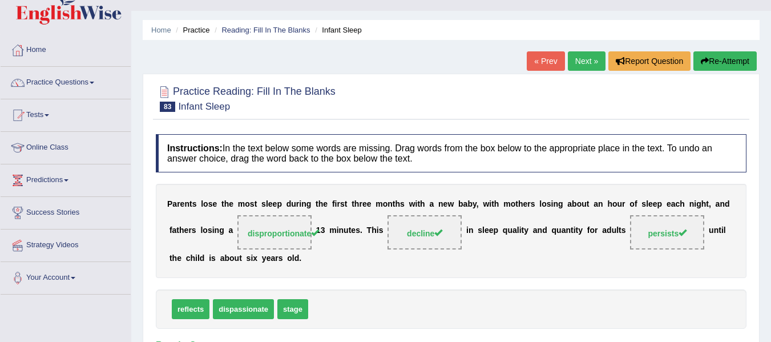
click at [587, 58] on link "Next »" at bounding box center [587, 60] width 38 height 19
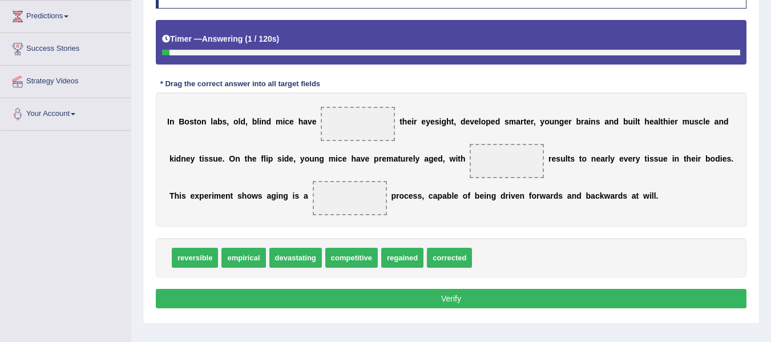
scroll to position [207, 0]
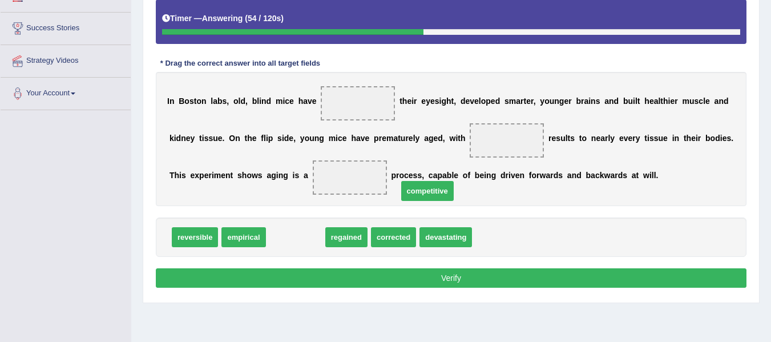
drag, startPoint x: 294, startPoint y: 233, endPoint x: 426, endPoint y: 187, distance: 139.7
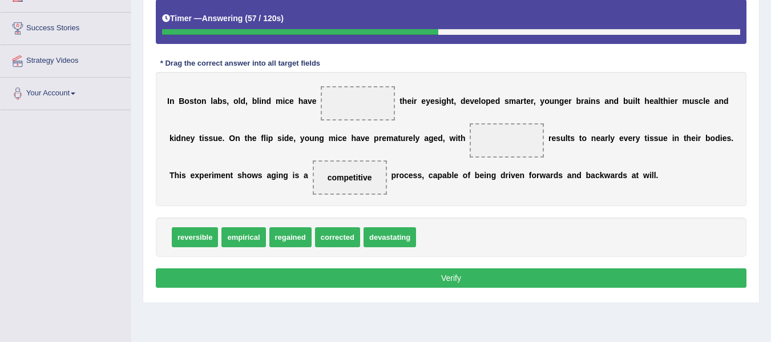
drag, startPoint x: 410, startPoint y: 186, endPoint x: 456, endPoint y: 261, distance: 88.1
click at [456, 261] on div "Instructions: In the text below some words are missing. Drag words from the box…" at bounding box center [451, 120] width 596 height 353
drag, startPoint x: 422, startPoint y: 181, endPoint x: 465, endPoint y: 237, distance: 70.4
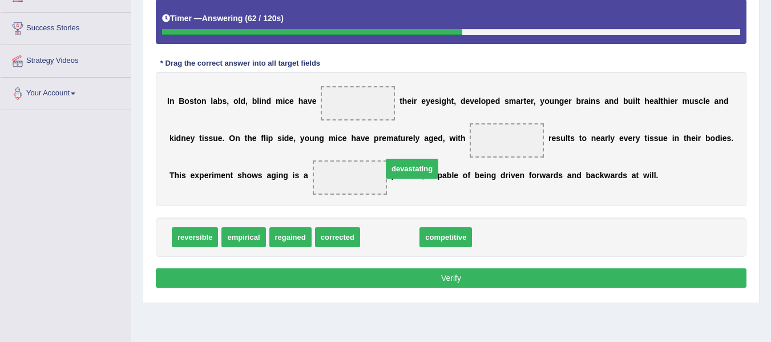
drag, startPoint x: 397, startPoint y: 239, endPoint x: 420, endPoint y: 183, distance: 60.4
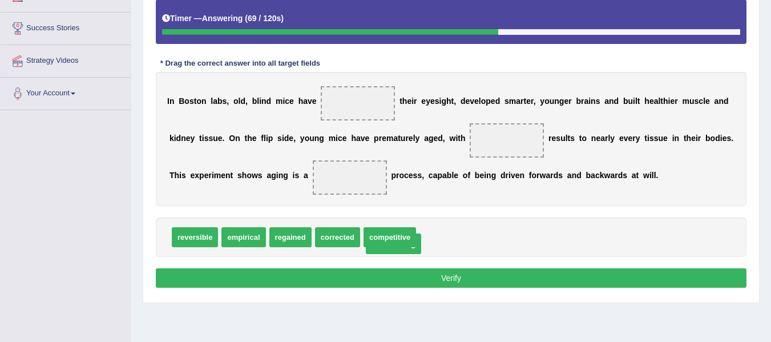
drag, startPoint x: 413, startPoint y: 179, endPoint x: 456, endPoint y: 245, distance: 78.8
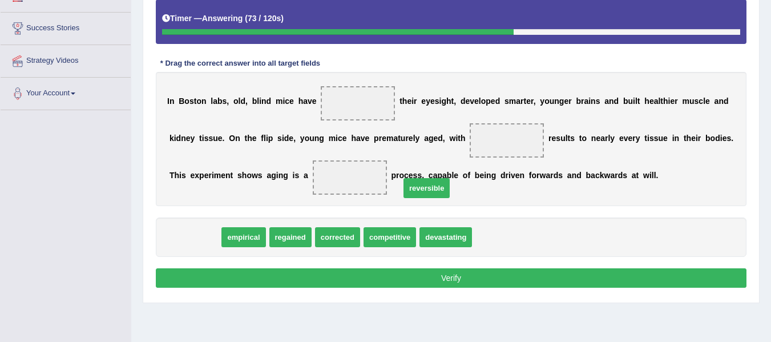
drag, startPoint x: 201, startPoint y: 239, endPoint x: 430, endPoint y: 188, distance: 234.4
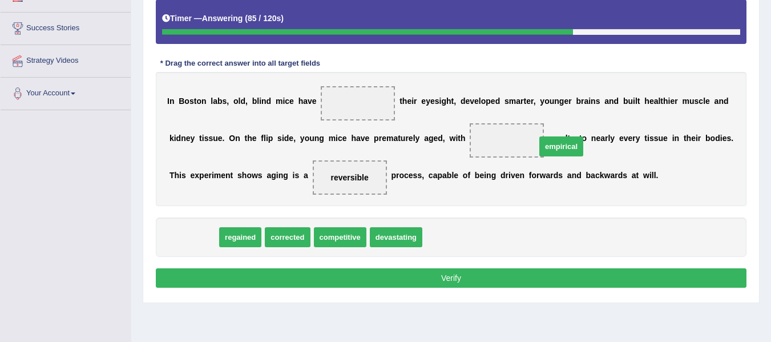
drag, startPoint x: 191, startPoint y: 240, endPoint x: 559, endPoint y: 149, distance: 378.5
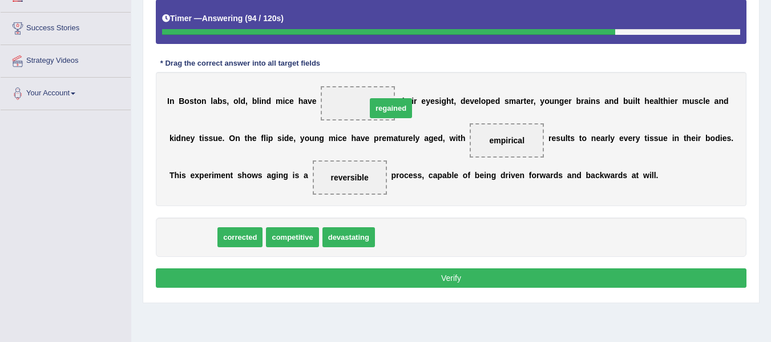
drag, startPoint x: 199, startPoint y: 236, endPoint x: 384, endPoint y: 108, distance: 225.6
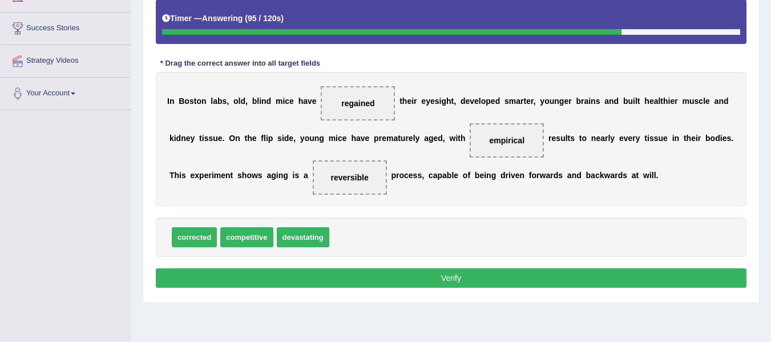
click at [421, 278] on button "Verify" at bounding box center [451, 277] width 591 height 19
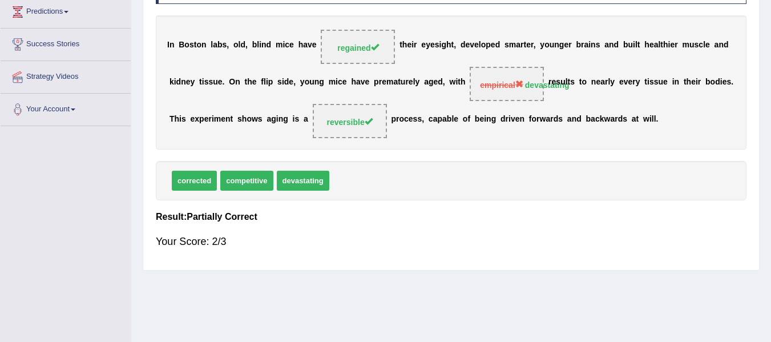
scroll to position [12, 0]
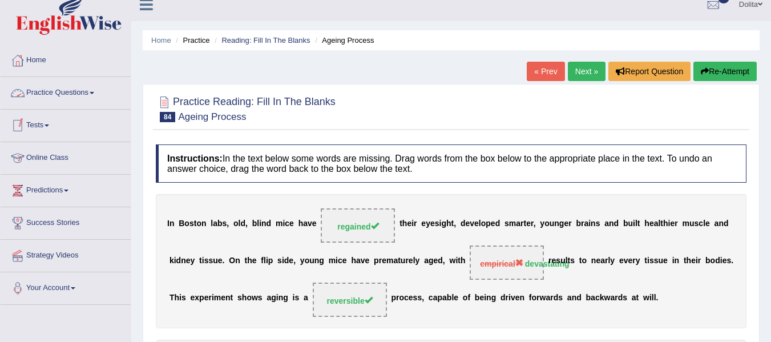
click at [94, 92] on span at bounding box center [92, 93] width 5 height 2
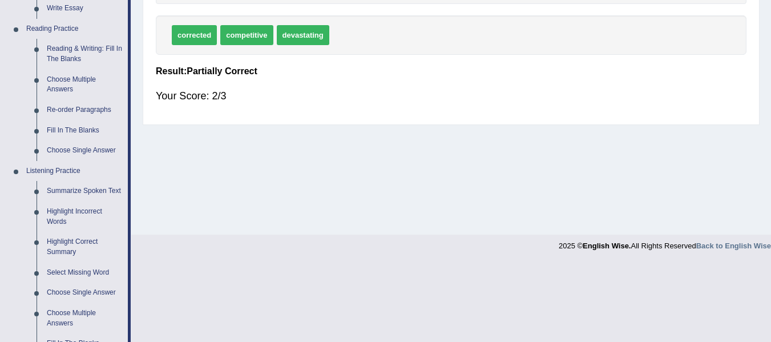
scroll to position [305, 0]
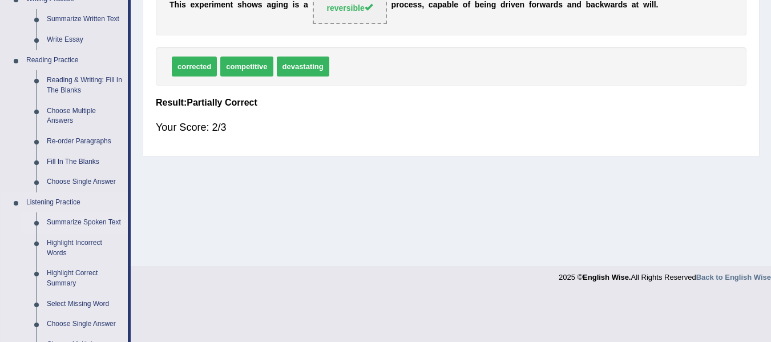
click at [90, 220] on link "Summarize Spoken Text" at bounding box center [85, 222] width 86 height 21
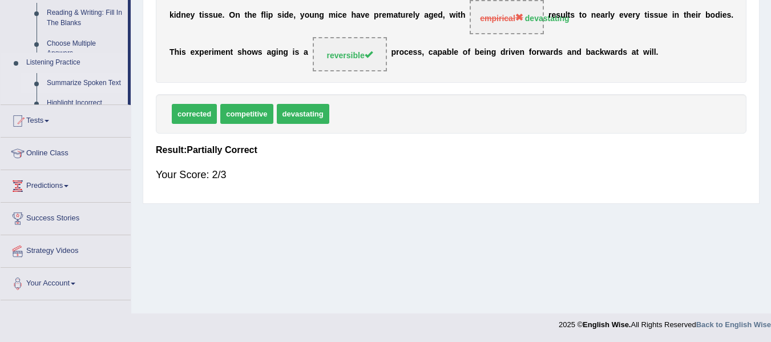
scroll to position [213, 0]
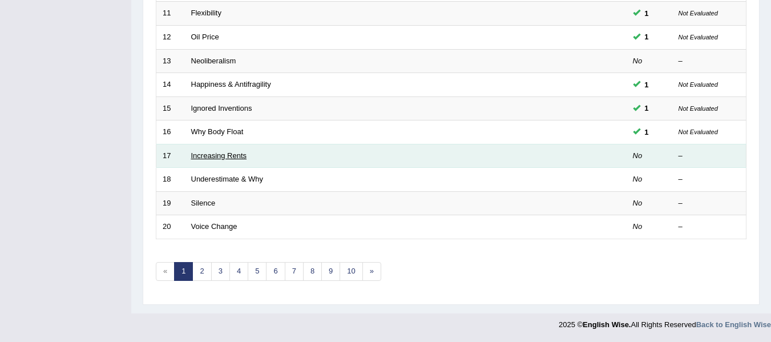
click at [231, 155] on link "Increasing Rents" at bounding box center [219, 155] width 56 height 9
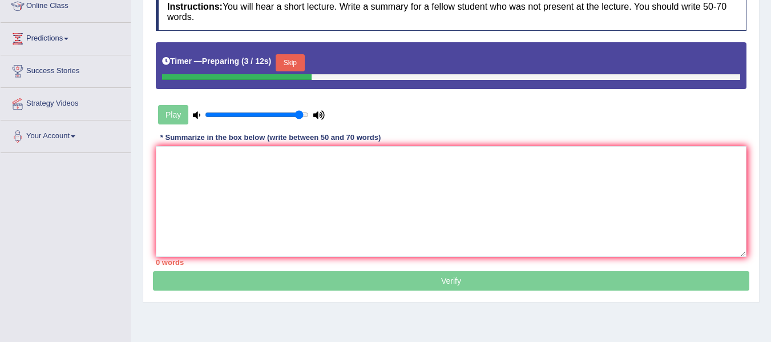
type input "0.95"
click at [298, 110] on input "range" at bounding box center [257, 114] width 104 height 9
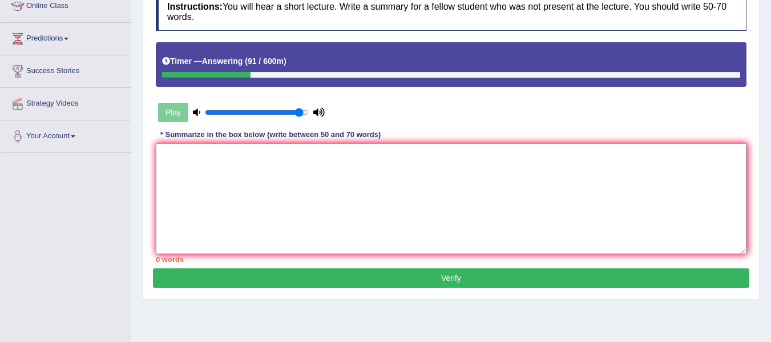
click at [283, 205] on textarea at bounding box center [451, 198] width 591 height 111
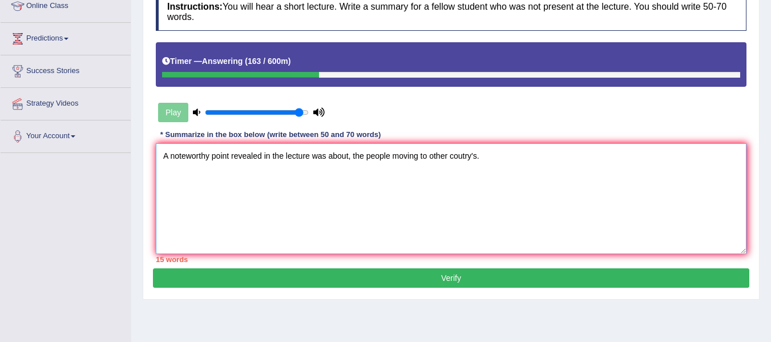
click at [457, 151] on textarea "A noteworthy point revealed in the lecture was about, the people moving to othe…" at bounding box center [451, 198] width 591 height 111
click at [495, 149] on textarea "A noteworthy point revealed in the lecture was about, the people moving to othe…" at bounding box center [451, 198] width 591 height 111
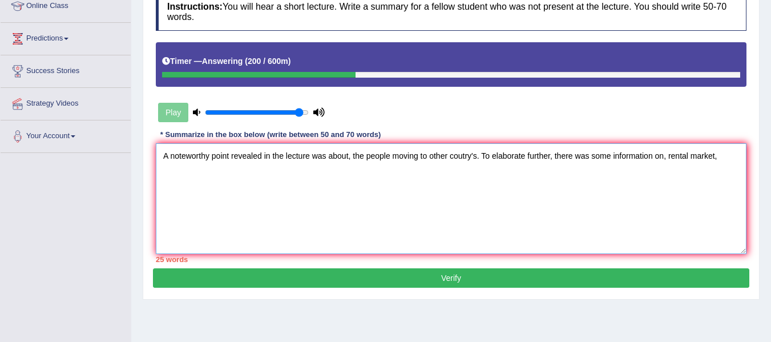
click at [677, 148] on textarea "A noteworthy point revealed in the lecture was about, the people moving to othe…" at bounding box center [451, 198] width 591 height 111
click at [724, 148] on textarea "A noteworthy point revealed in the lecture was about, the people moving to othe…" at bounding box center [451, 198] width 591 height 111
click at [738, 147] on textarea "A noteworthy point revealed in the lecture was about, the people moving to othe…" at bounding box center [451, 198] width 591 height 111
click at [263, 163] on textarea "A noteworthy point revealed in the lecture was about, the people moving to othe…" at bounding box center [451, 198] width 591 height 111
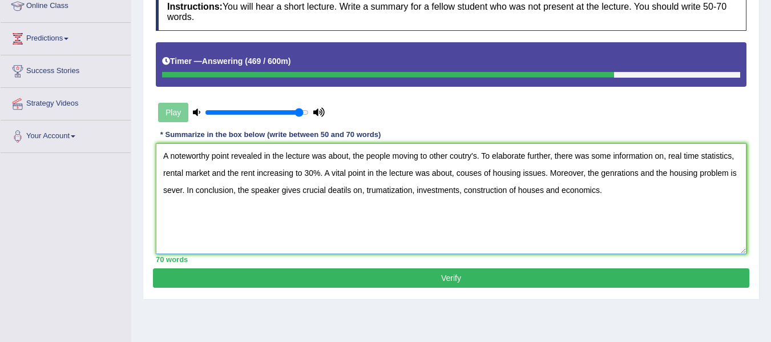
click at [636, 180] on textarea "A noteworthy point revealed in the lecture was about, the people moving to othe…" at bounding box center [451, 198] width 591 height 111
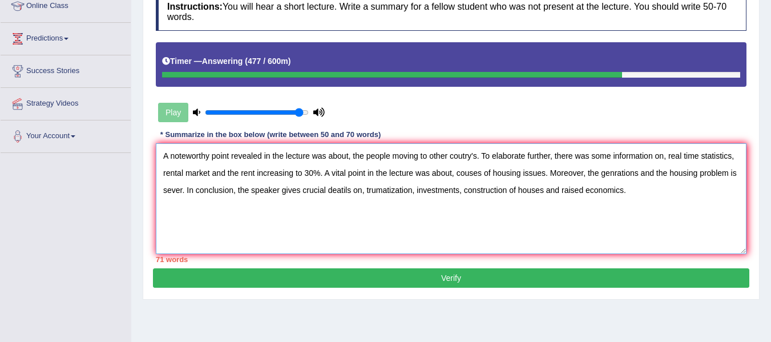
click at [701, 180] on textarea "A noteworthy point revealed in the lecture was about, the people moving to othe…" at bounding box center [451, 198] width 591 height 111
click at [278, 164] on textarea "A noteworthy point revealed in the lecture was about, the people moving to othe…" at bounding box center [451, 198] width 591 height 111
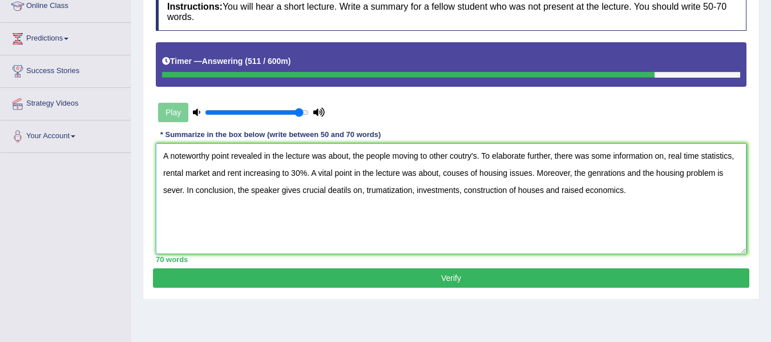
click at [644, 167] on textarea "A noteworthy point revealed in the lecture was about, the people moving to othe…" at bounding box center [451, 198] width 591 height 111
click at [221, 180] on textarea "A noteworthy point revealed in the lecture was about, the people moving to othe…" at bounding box center [451, 198] width 591 height 111
type textarea "A noteworthy point revealed in the lecture was about, the people moving to othe…"
click at [380, 269] on button "Verify" at bounding box center [451, 277] width 596 height 19
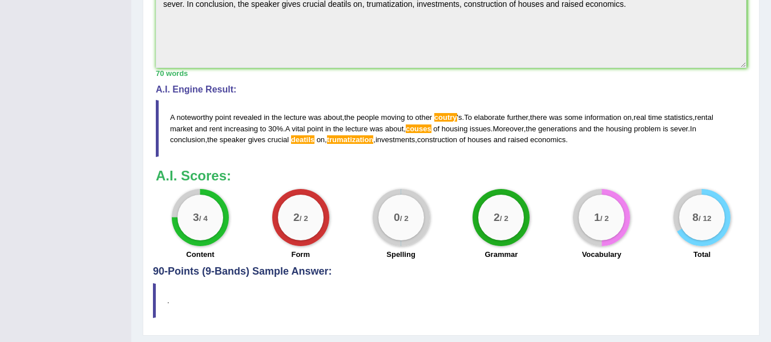
scroll to position [444, 0]
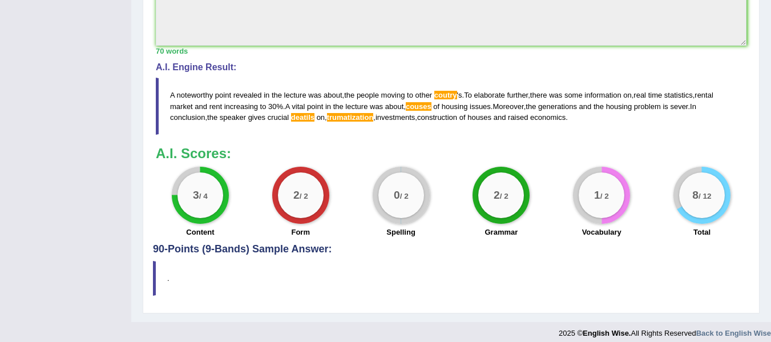
drag, startPoint x: 768, startPoint y: 301, endPoint x: 779, endPoint y: 194, distance: 107.3
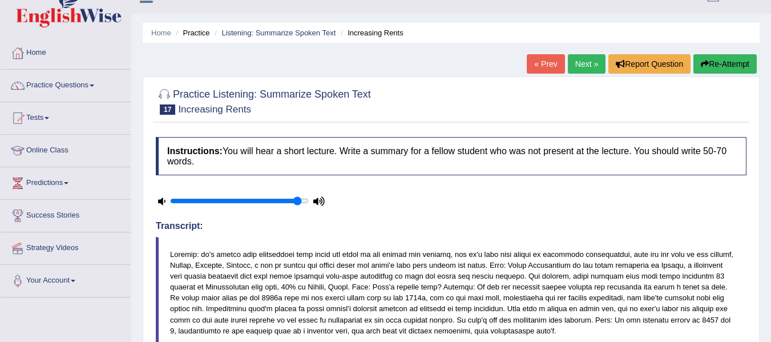
scroll to position [0, 0]
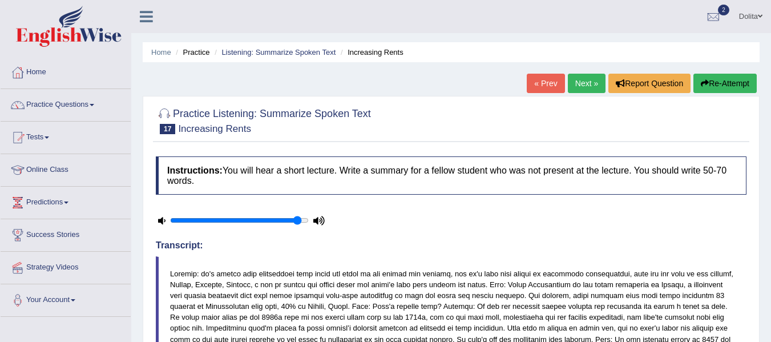
click at [586, 90] on link "Next »" at bounding box center [587, 83] width 38 height 19
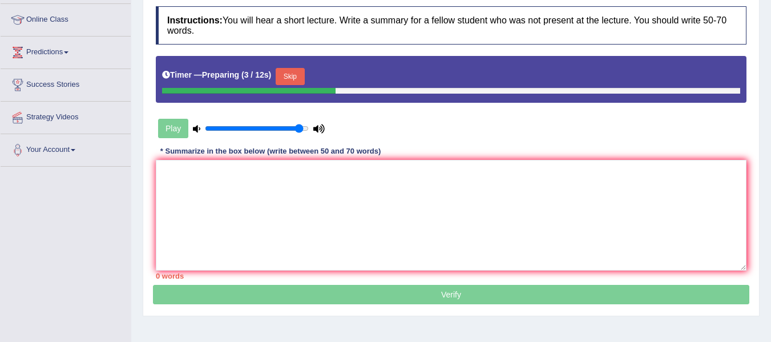
scroll to position [151, 0]
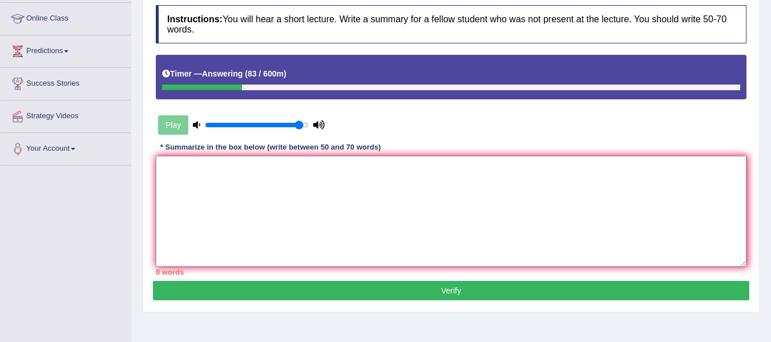
click at [524, 185] on textarea at bounding box center [451, 211] width 591 height 111
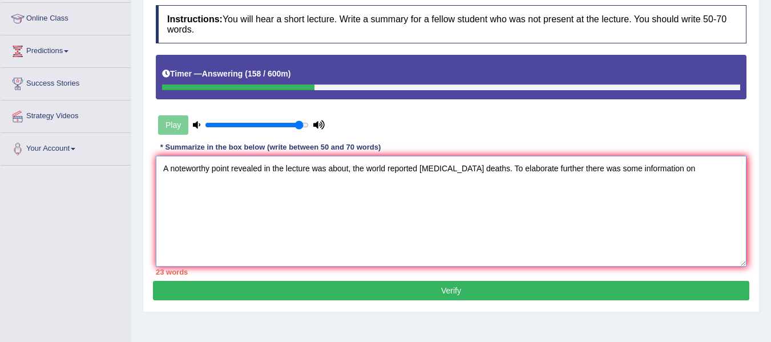
click at [562, 159] on textarea "A noteworthy point revealed in the lecture was about, the world reported COVID-…" at bounding box center [451, 211] width 591 height 111
click at [682, 157] on textarea "A noteworthy point revealed in the lecture was about, the world reported COVID-…" at bounding box center [451, 211] width 591 height 111
click at [705, 161] on textarea "A noteworthy point revealed in the lecture was about, the world reported COVID-…" at bounding box center [451, 211] width 591 height 111
click at [714, 158] on textarea "A noteworthy point revealed in the lecture was about, the world reported COVID-…" at bounding box center [451, 211] width 591 height 111
click at [239, 177] on textarea "A noteworthy point revealed in the lecture was about, the world reported COVID-…" at bounding box center [451, 211] width 591 height 111
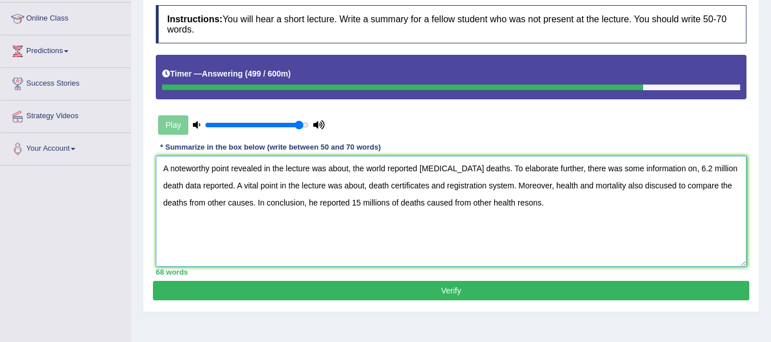
type textarea "A noteworthy point revealed in the lecture was about, the world reported COVID-…"
click at [456, 283] on button "Verify" at bounding box center [451, 290] width 596 height 19
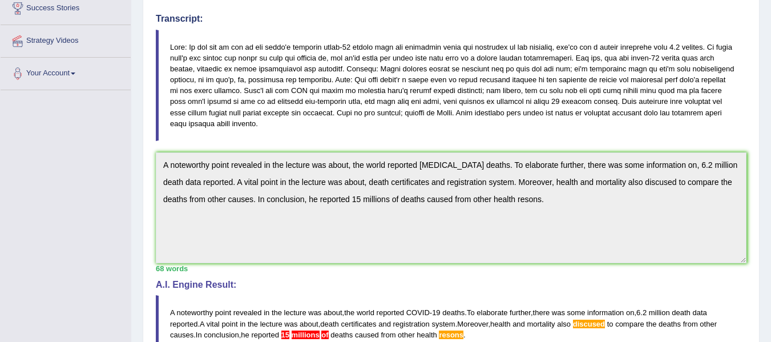
scroll to position [221, 0]
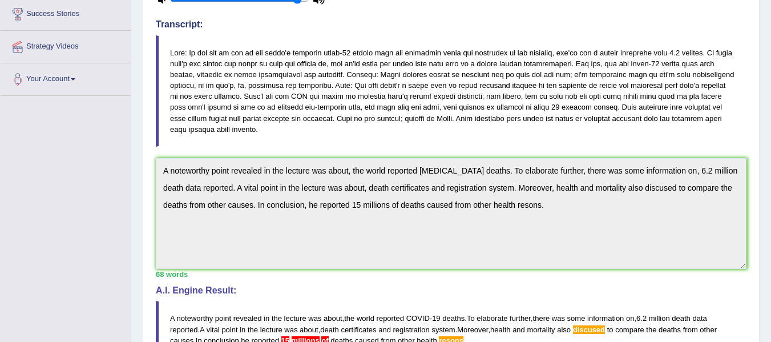
click at [149, 152] on div "Practice Listening: Summarize Spoken Text 18 Underestimate & Why Instructions: …" at bounding box center [451, 205] width 617 height 661
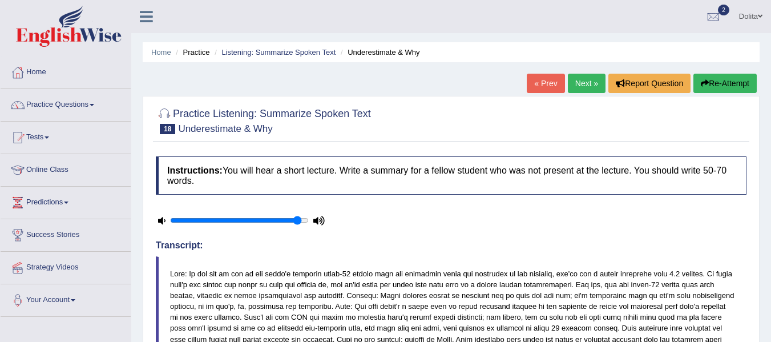
click at [721, 83] on button "Re-Attempt" at bounding box center [724, 83] width 63 height 19
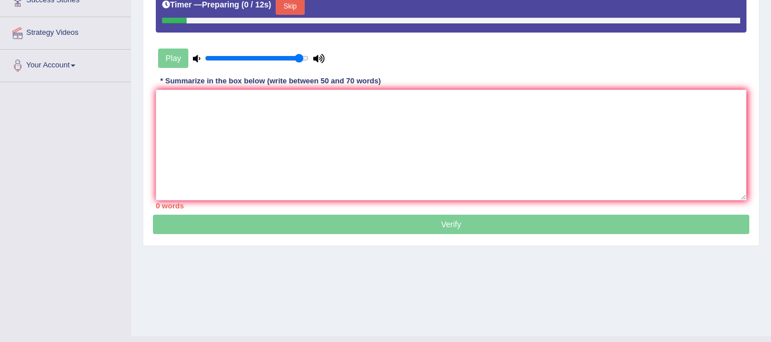
click at [317, 55] on icon at bounding box center [318, 58] width 11 height 7
click at [318, 55] on icon at bounding box center [318, 58] width 11 height 7
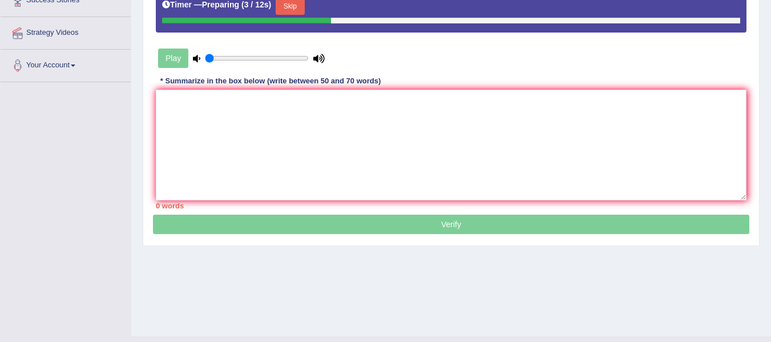
type input "0.05"
click at [208, 54] on input "range" at bounding box center [257, 58] width 104 height 9
click at [181, 119] on textarea at bounding box center [451, 145] width 591 height 111
paste textarea "A noteworthy point revealed in the lecture was about, the world reported [MEDIC…"
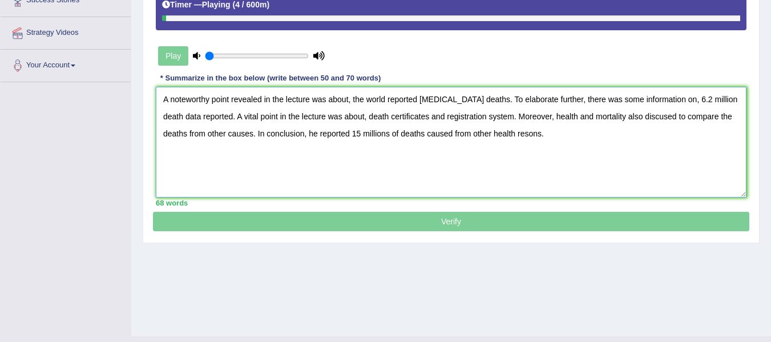
click at [667, 106] on textarea "A noteworthy point revealed in the lecture was about, the world reported [MEDIC…" at bounding box center [451, 142] width 591 height 111
click at [683, 108] on textarea "A noteworthy point revealed in the lecture was about, the world reported [MEDIC…" at bounding box center [451, 142] width 591 height 111
click at [684, 108] on textarea "A noteworthy point revealed in the lecture was about, the world reported [MEDIC…" at bounding box center [451, 142] width 591 height 111
click at [674, 107] on textarea "A noteworthy point revealed in the lecture was about, the world reported [MEDIC…" at bounding box center [451, 142] width 591 height 111
click at [545, 127] on textarea "A noteworthy point revealed in the lecture was about, the world reported [MEDIC…" at bounding box center [451, 142] width 591 height 111
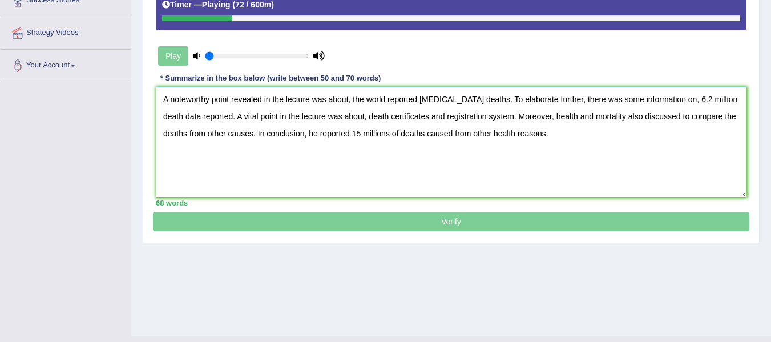
click at [442, 126] on textarea "A noteworthy point revealed in the lecture was about, the world reported [MEDIC…" at bounding box center [451, 142] width 591 height 111
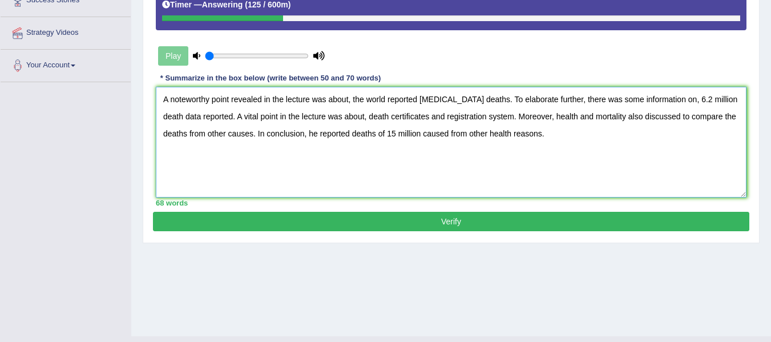
click at [468, 124] on textarea "A noteworthy point revealed in the lecture was about, the world reported [MEDIC…" at bounding box center [451, 142] width 591 height 111
click at [395, 124] on textarea "A noteworthy point revealed in the lecture was about, the world reported [MEDIC…" at bounding box center [451, 142] width 591 height 111
click at [435, 126] on textarea "A noteworthy point revealed in the lecture was about, the world reported [MEDIC…" at bounding box center [451, 142] width 591 height 111
click at [405, 124] on textarea "A noteworthy point revealed in the lecture was about, the world reported [MEDIC…" at bounding box center [451, 142] width 591 height 111
type textarea "A noteworthy point revealed in the lecture was about, the world reported [MEDIC…"
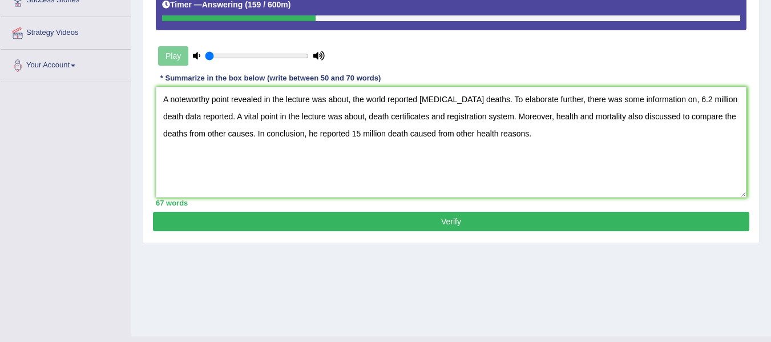
click at [409, 215] on button "Verify" at bounding box center [451, 221] width 596 height 19
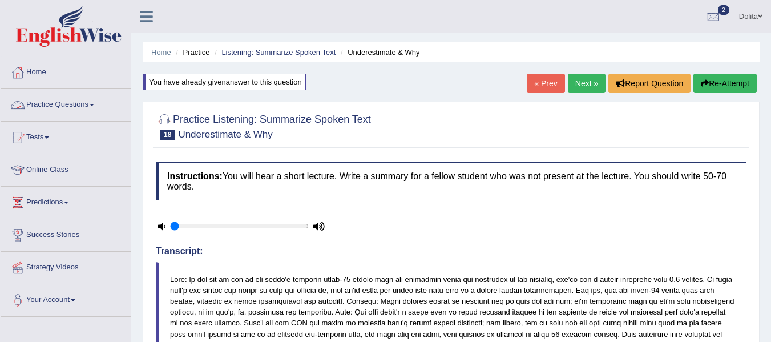
click at [99, 107] on link "Practice Questions" at bounding box center [66, 103] width 130 height 29
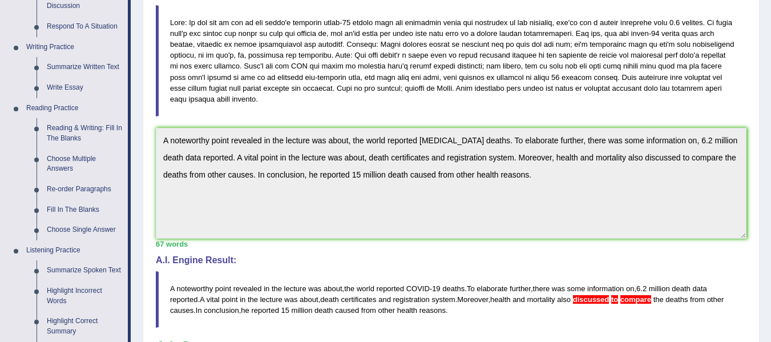
scroll to position [224, 0]
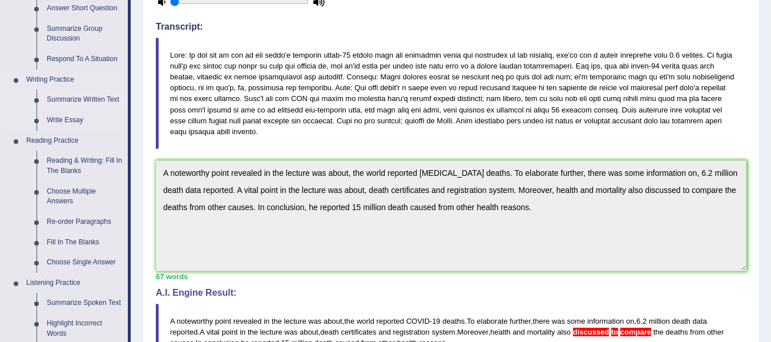
click at [100, 100] on link "Summarize Written Text" at bounding box center [85, 100] width 86 height 21
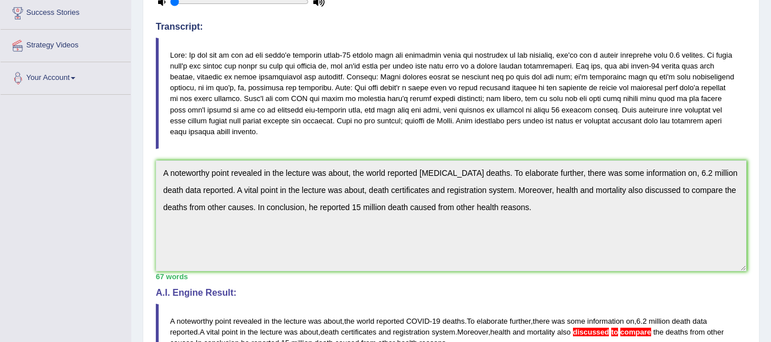
scroll to position [238, 0]
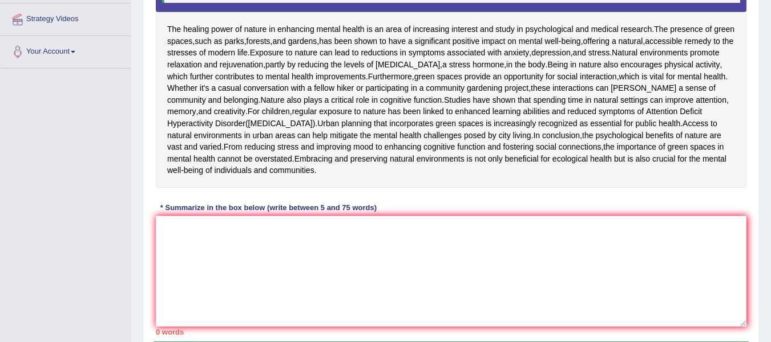
scroll to position [240, 0]
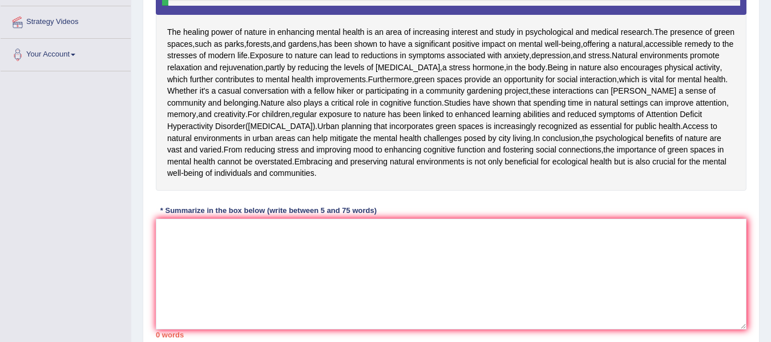
scroll to position [248, 0]
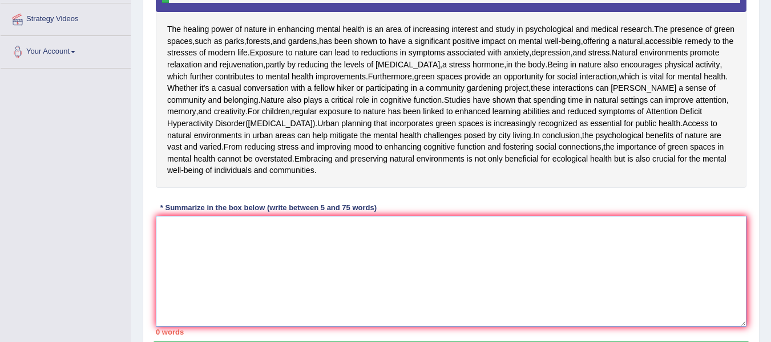
click at [172, 326] on textarea at bounding box center [451, 271] width 591 height 111
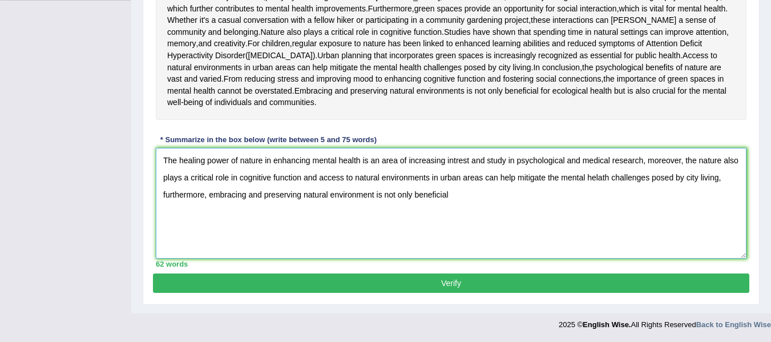
scroll to position [357, 0]
click at [595, 244] on textarea "The healing power of nature in enhancing mental health is an area of increasing…" at bounding box center [451, 203] width 591 height 111
click at [673, 251] on textarea "The healing power of nature in enhancing mental health is an area of increasing…" at bounding box center [451, 203] width 591 height 111
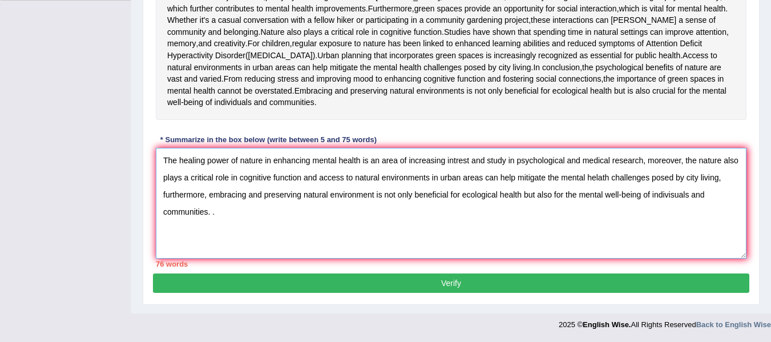
click at [722, 208] on textarea "The healing power of nature in enhancing mental health is an area of increasing…" at bounding box center [451, 203] width 591 height 111
click at [682, 197] on textarea "The healing power of nature in enhancing mental health is an area of increasing…" at bounding box center [451, 203] width 591 height 111
click at [238, 215] on textarea "The healing power of nature in enhancing mental health is an area of increasing…" at bounding box center [451, 203] width 591 height 111
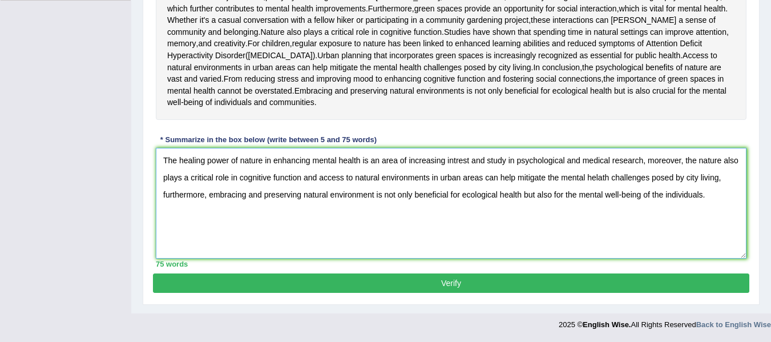
type textarea "The healing power of nature in enhancing mental health is an area of increasing…"
click at [444, 285] on button "Verify" at bounding box center [451, 282] width 596 height 19
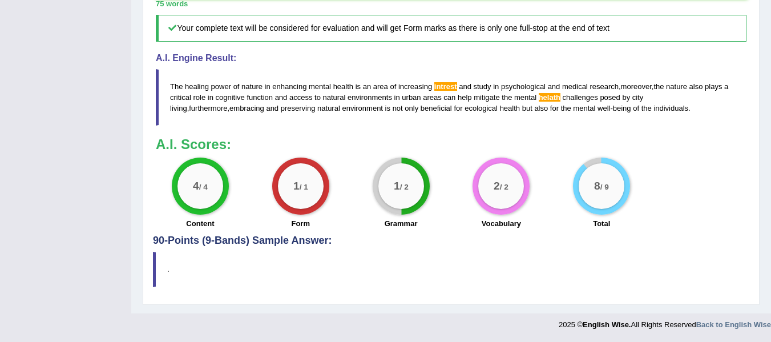
scroll to position [0, 0]
